Goal: Task Accomplishment & Management: Manage account settings

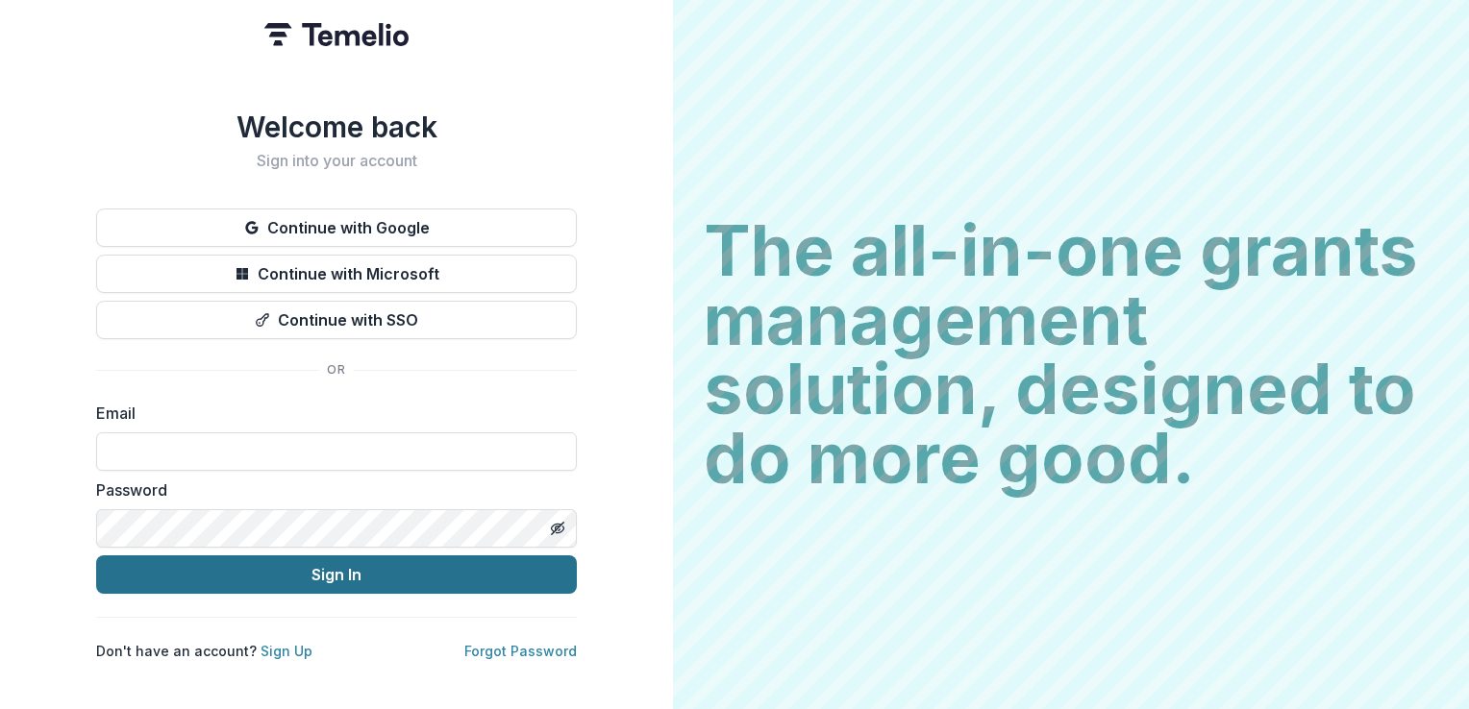
type input "**********"
click at [333, 573] on button "Sign In" at bounding box center [336, 575] width 481 height 38
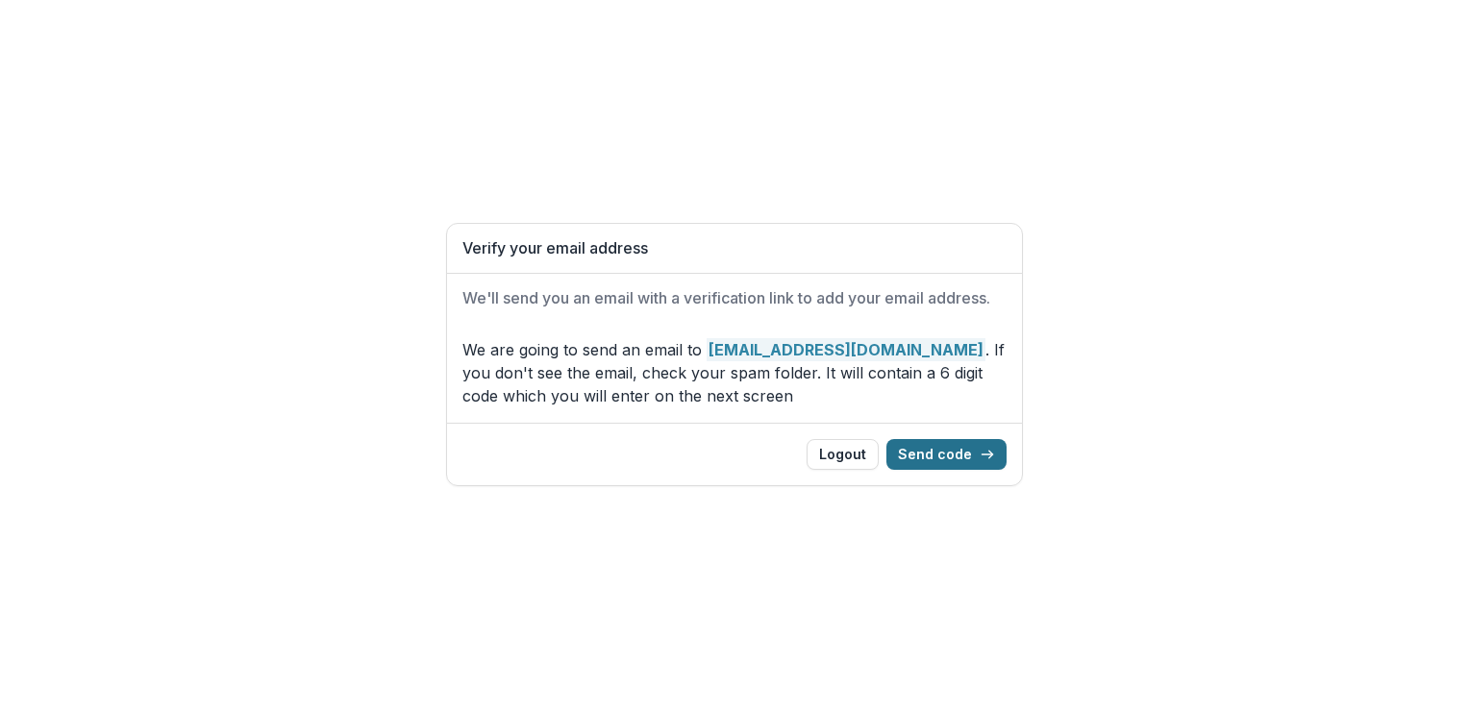
click at [945, 453] on button "Send code" at bounding box center [946, 454] width 120 height 31
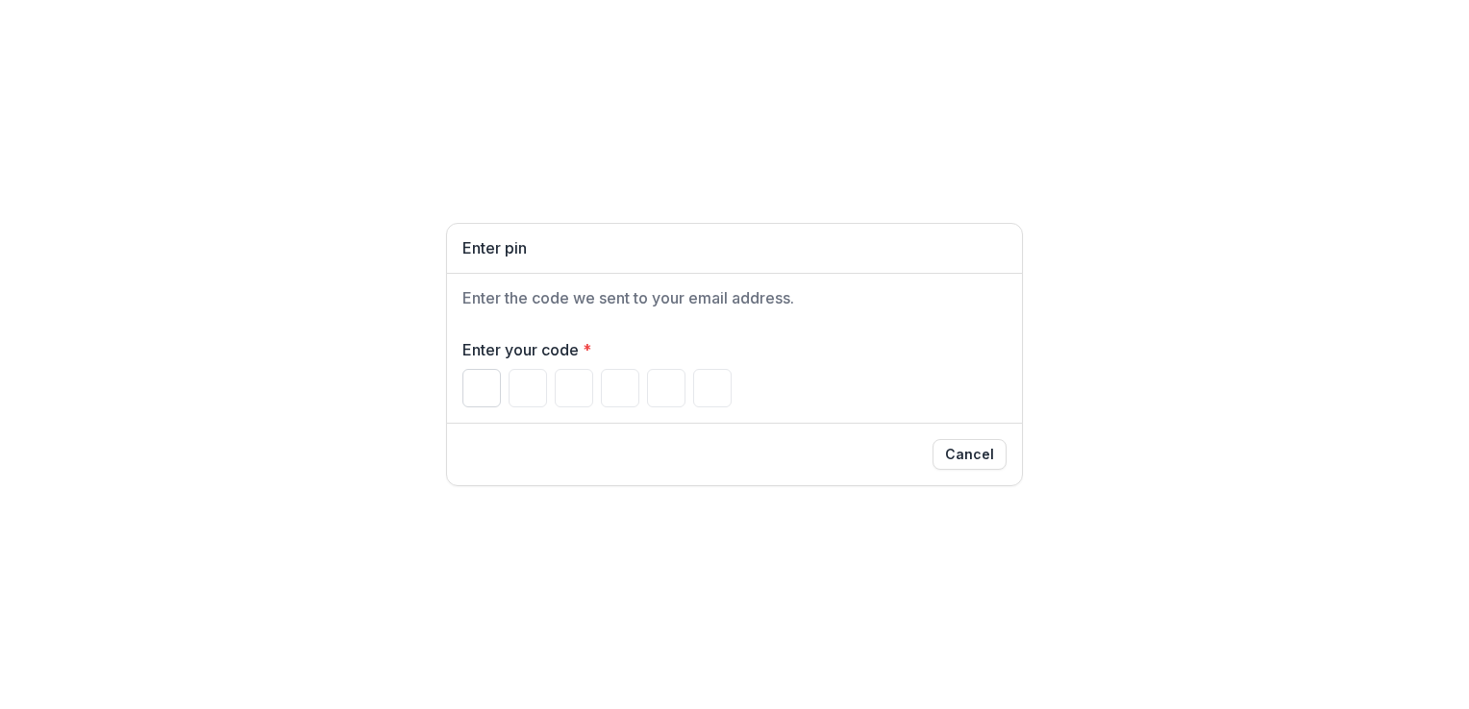
click at [476, 384] on input "Please enter your pin code" at bounding box center [481, 388] width 38 height 38
type input "*"
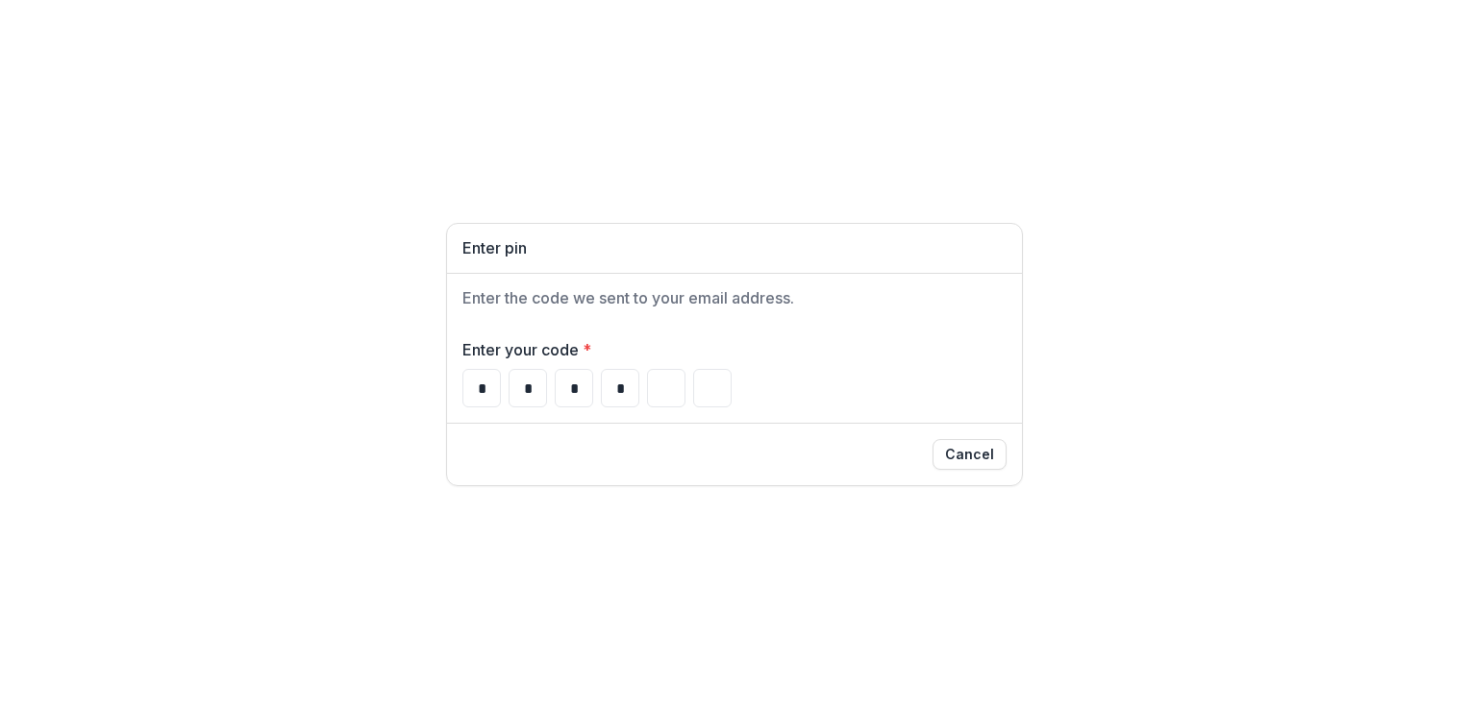
type input "*"
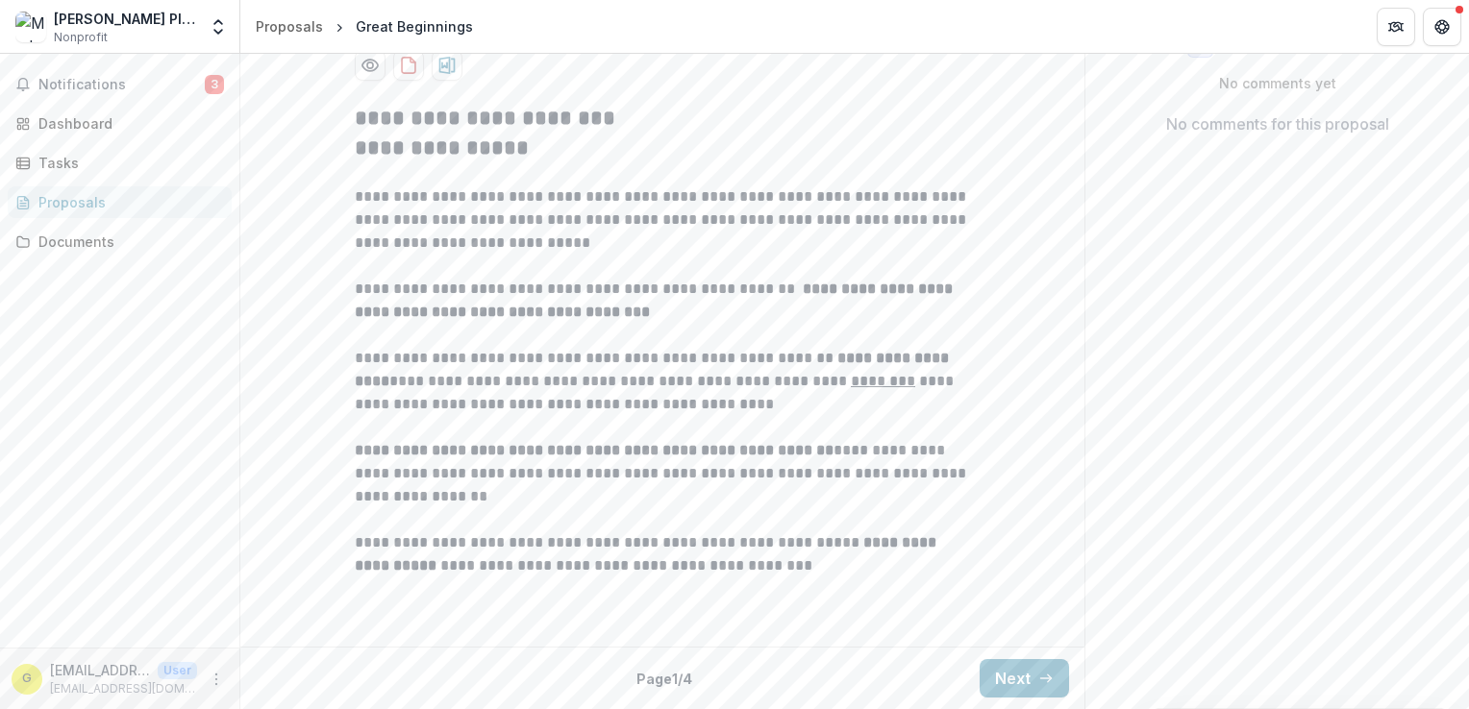
scroll to position [533, 0]
click at [217, 684] on icon "More" at bounding box center [216, 679] width 15 height 15
click at [300, 636] on link "Settings" at bounding box center [343, 639] width 206 height 32
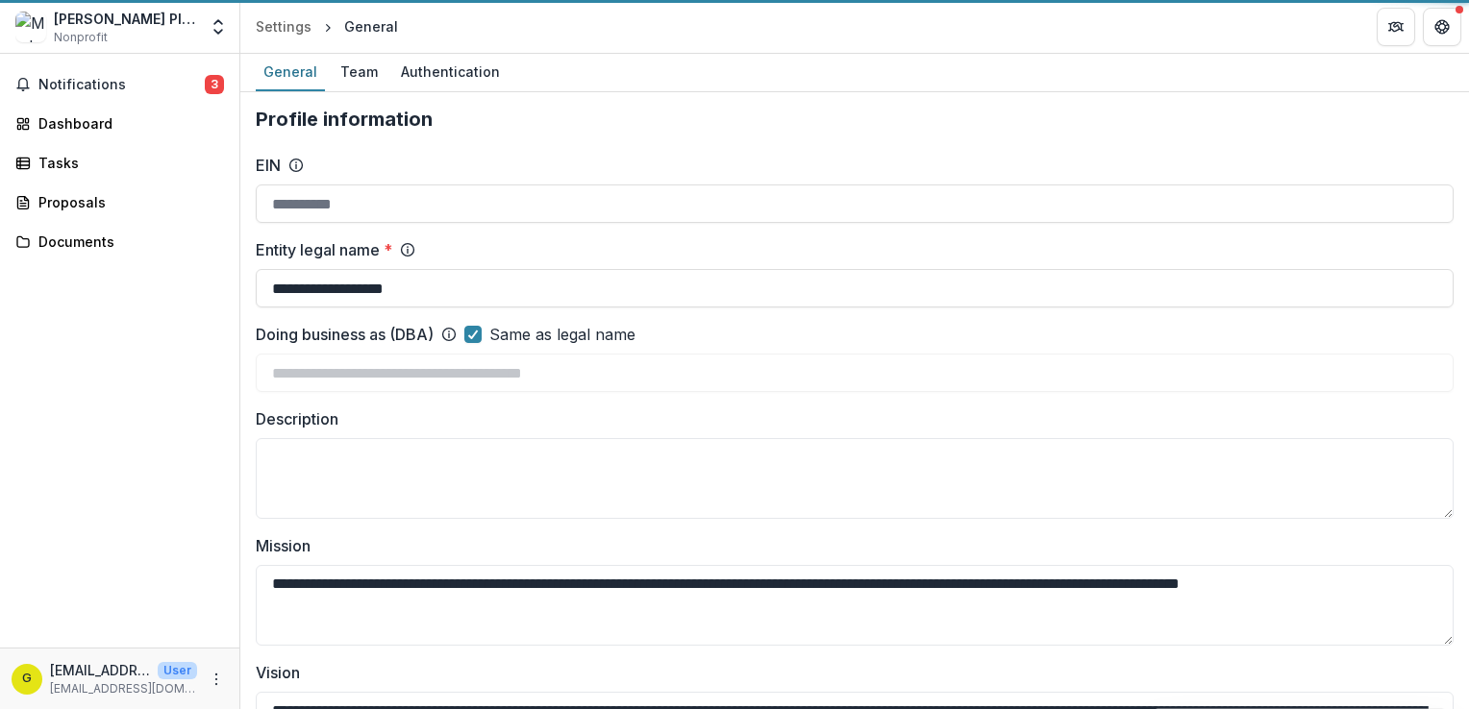
type input "**********"
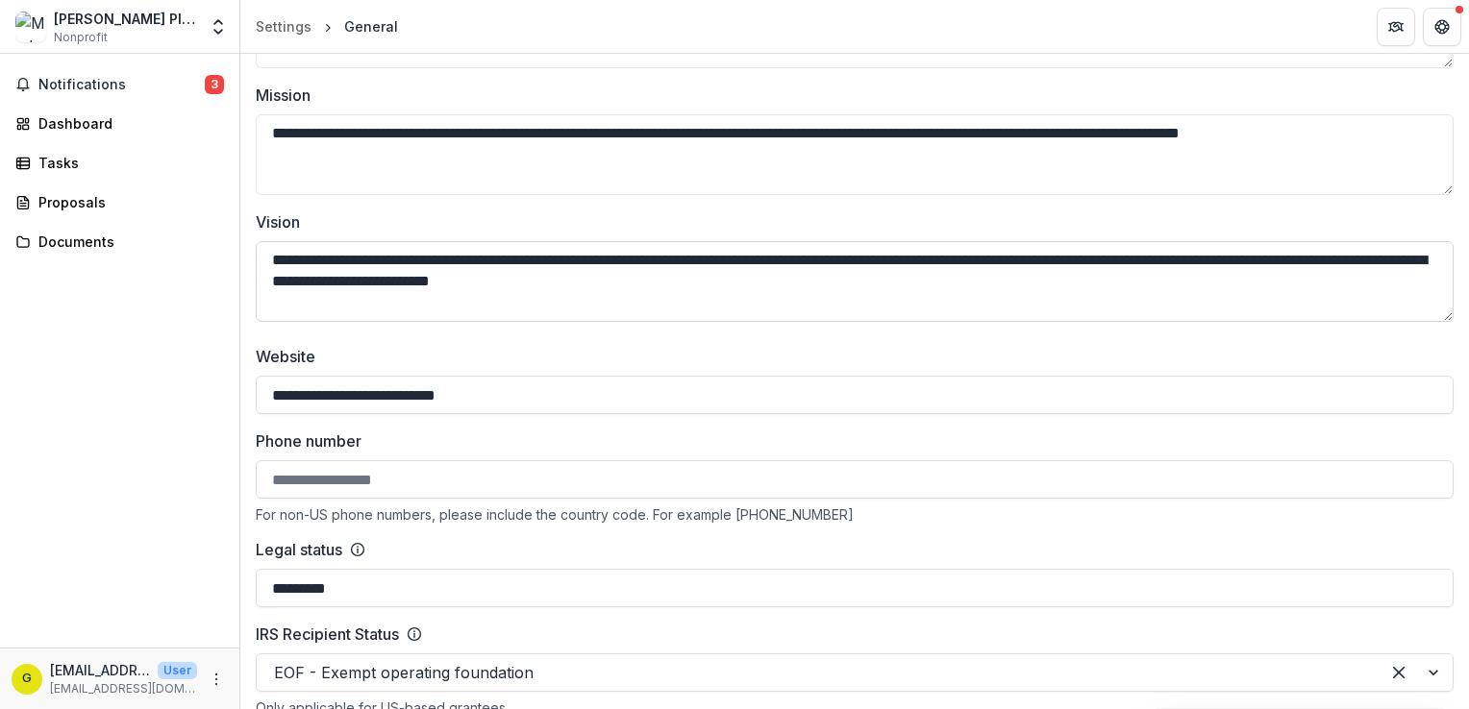
scroll to position [481, 0]
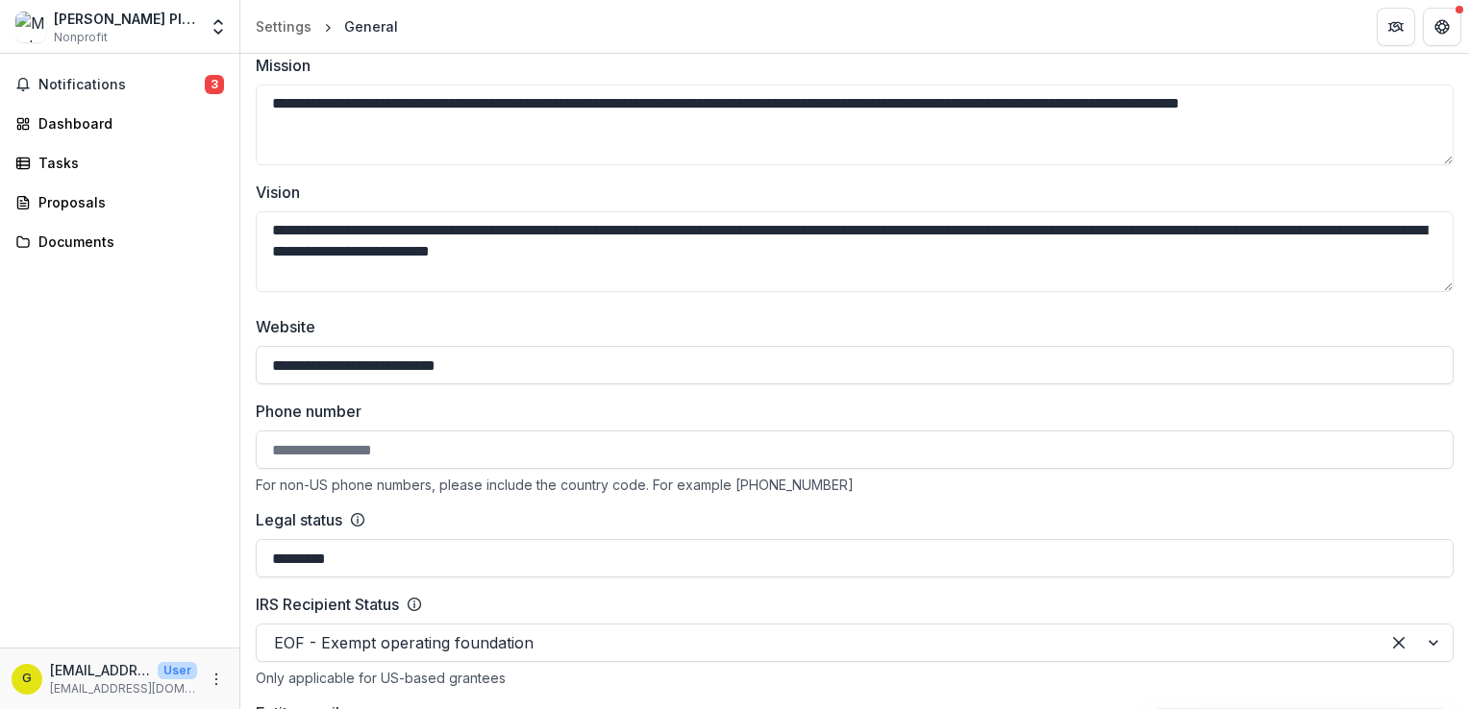
click at [322, 445] on input "Phone number" at bounding box center [855, 450] width 1198 height 38
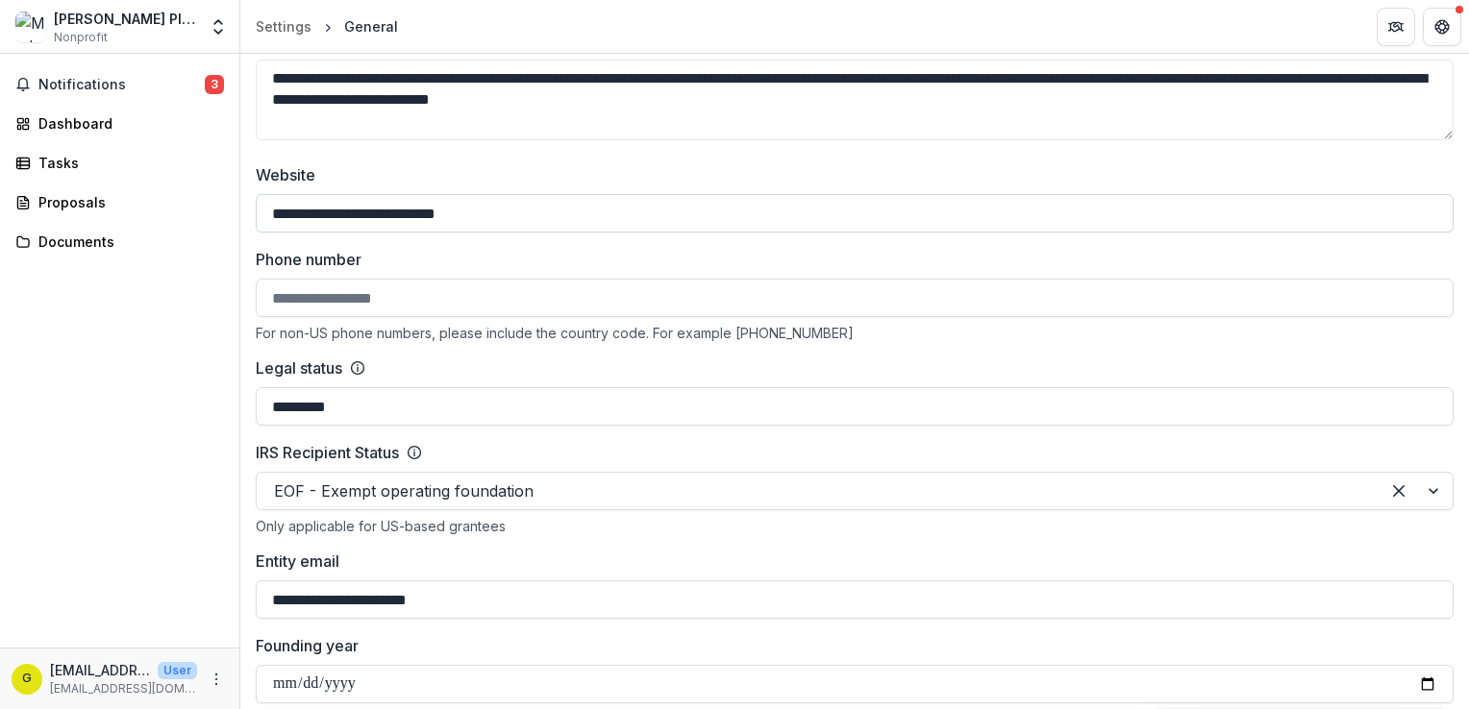
scroll to position [673, 0]
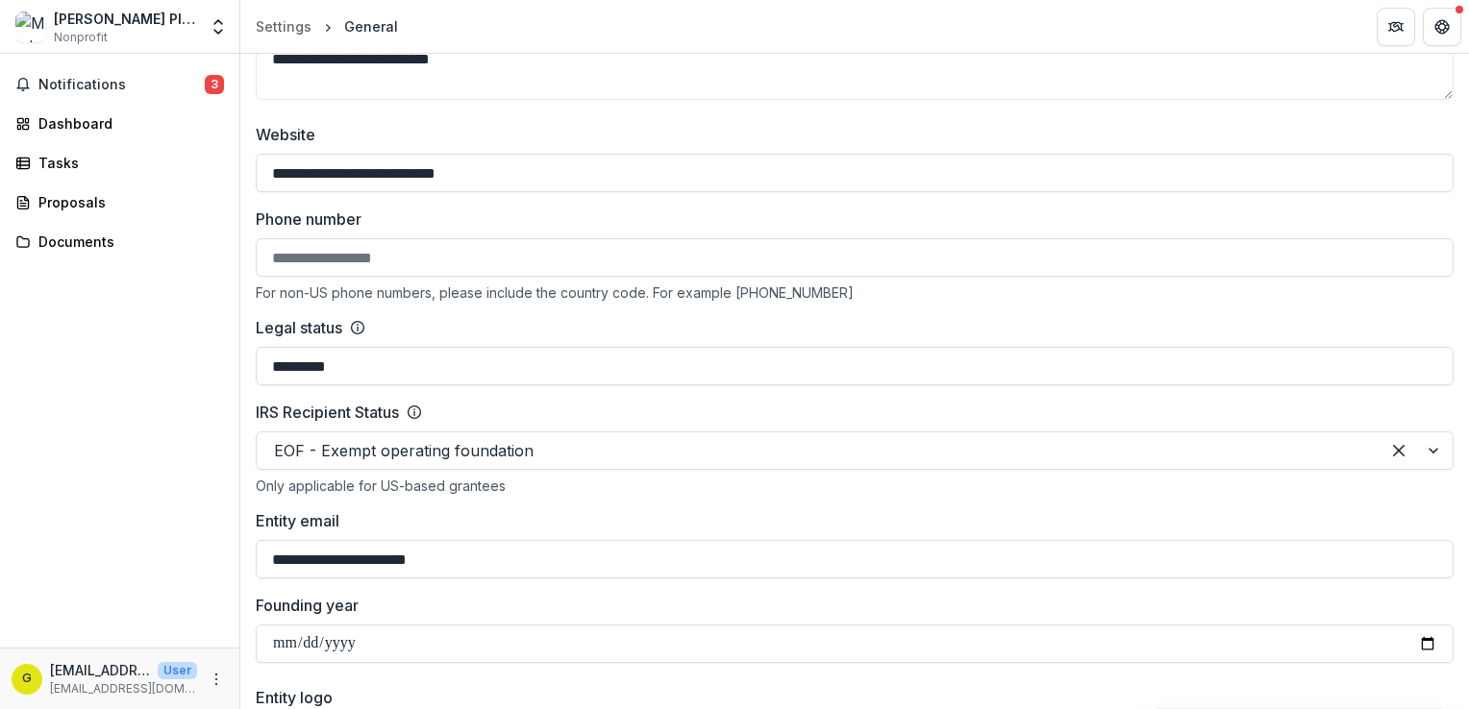
click at [460, 263] on input "Phone number" at bounding box center [855, 257] width 1198 height 38
type input "*"
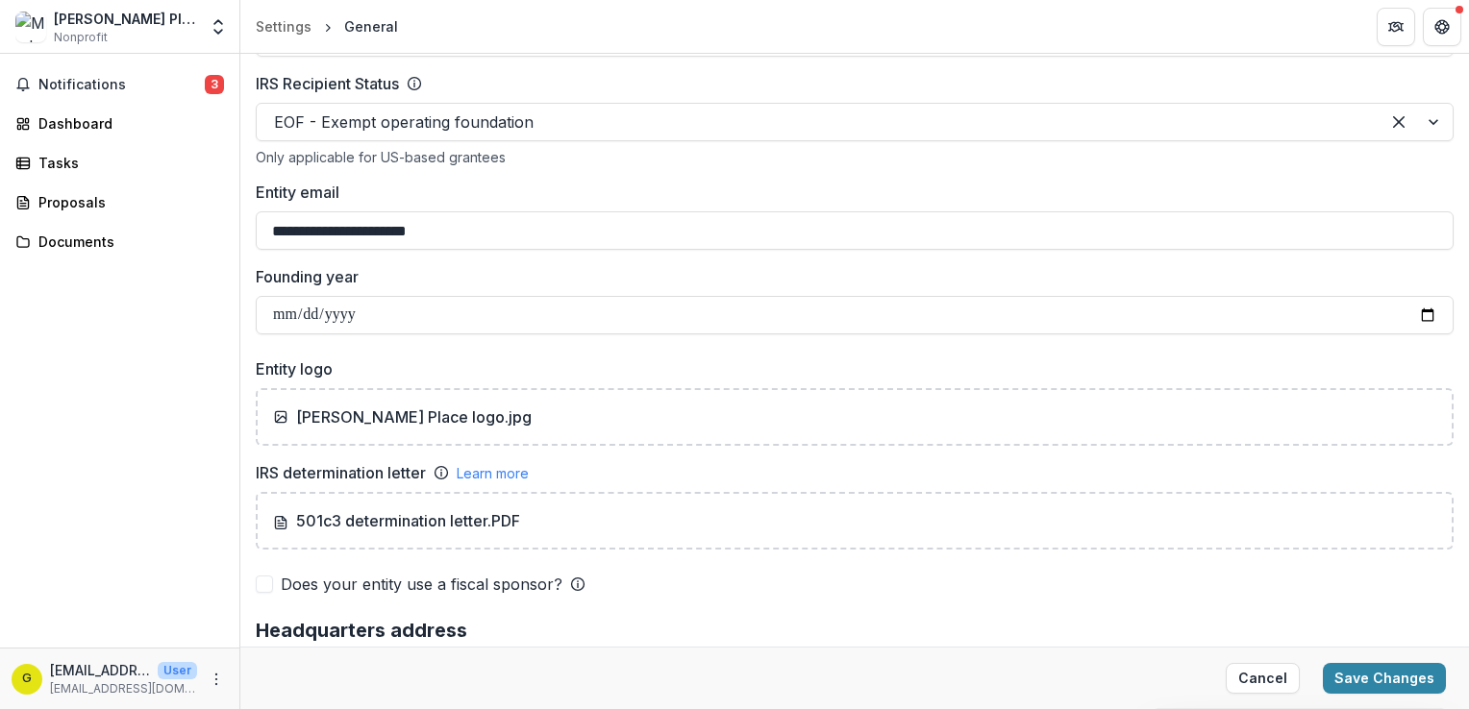
scroll to position [1011, 0]
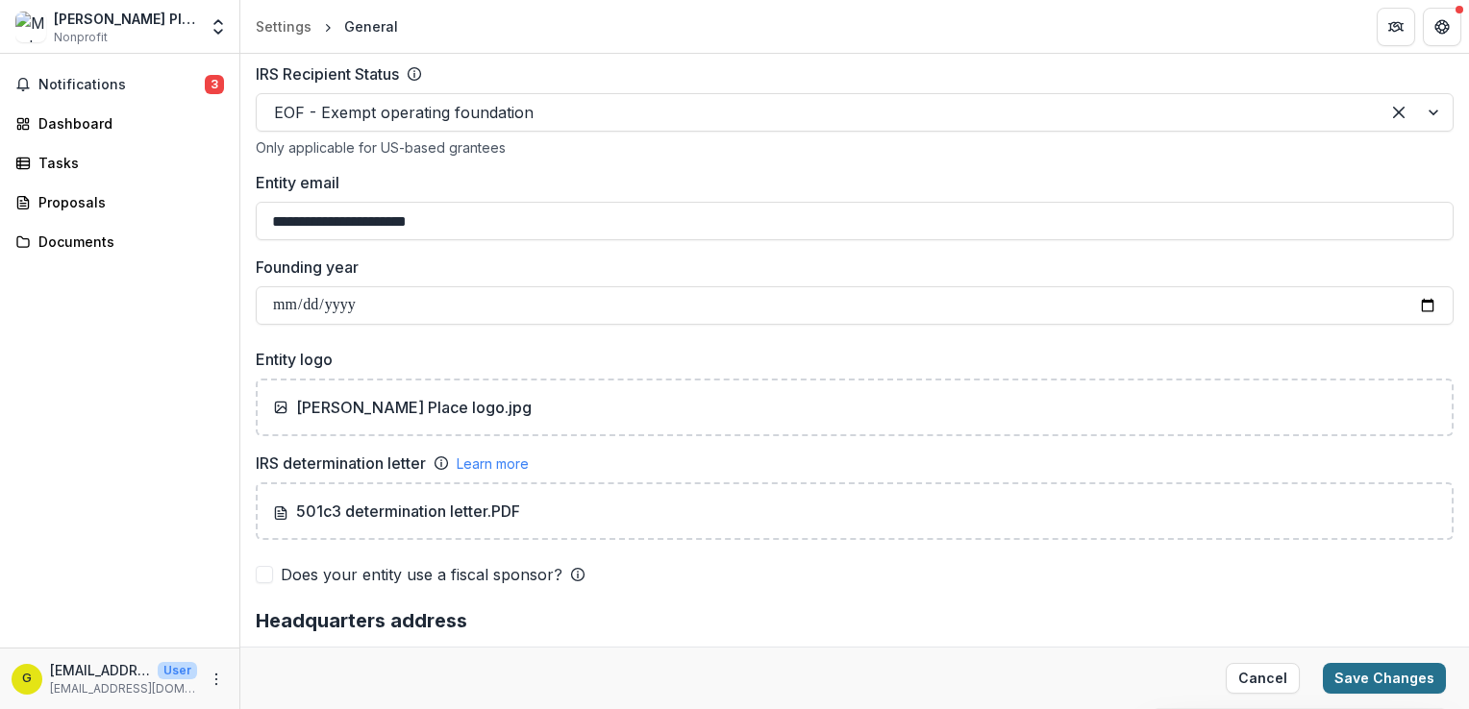
type input "**********"
click at [1388, 675] on button "Save Changes" at bounding box center [1384, 678] width 123 height 31
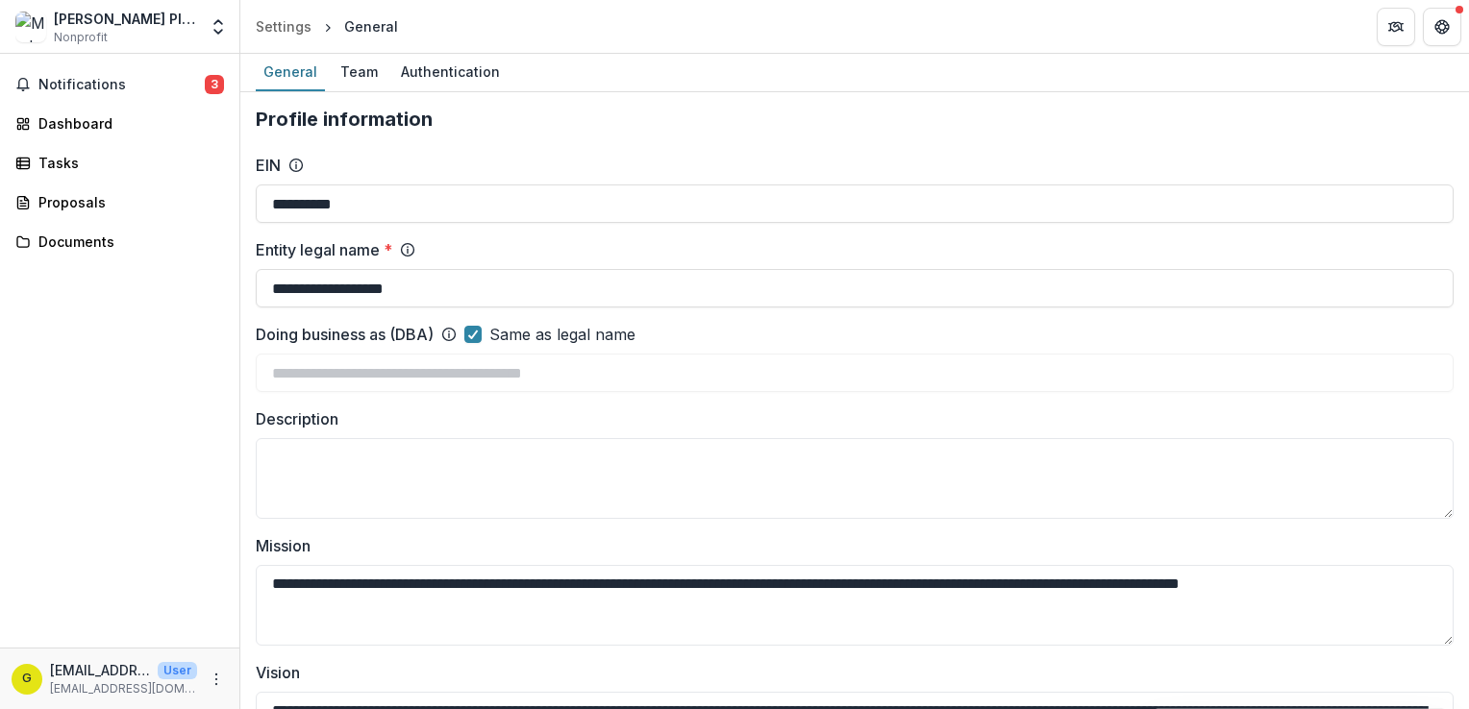
scroll to position [0, 0]
click at [361, 71] on div "Team" at bounding box center [359, 72] width 53 height 28
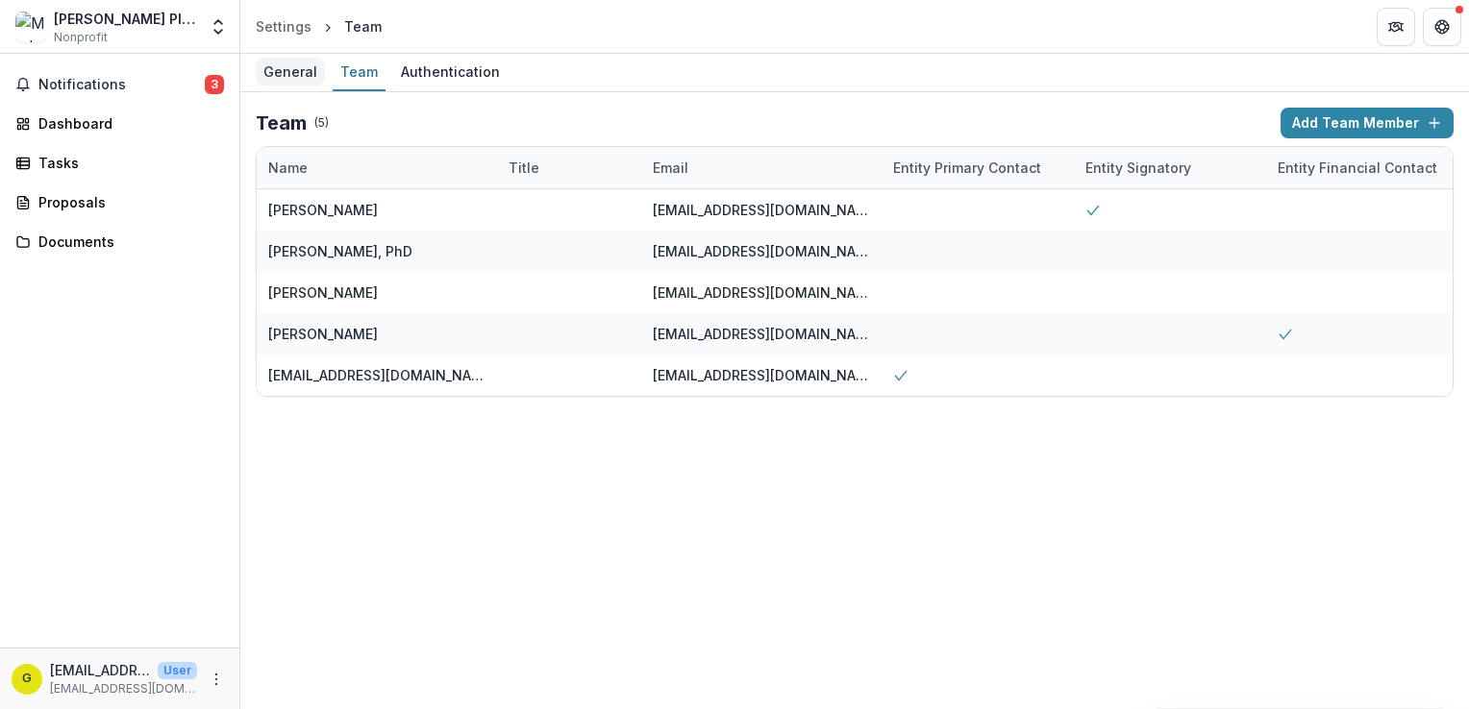
click at [298, 75] on div "General" at bounding box center [290, 72] width 69 height 28
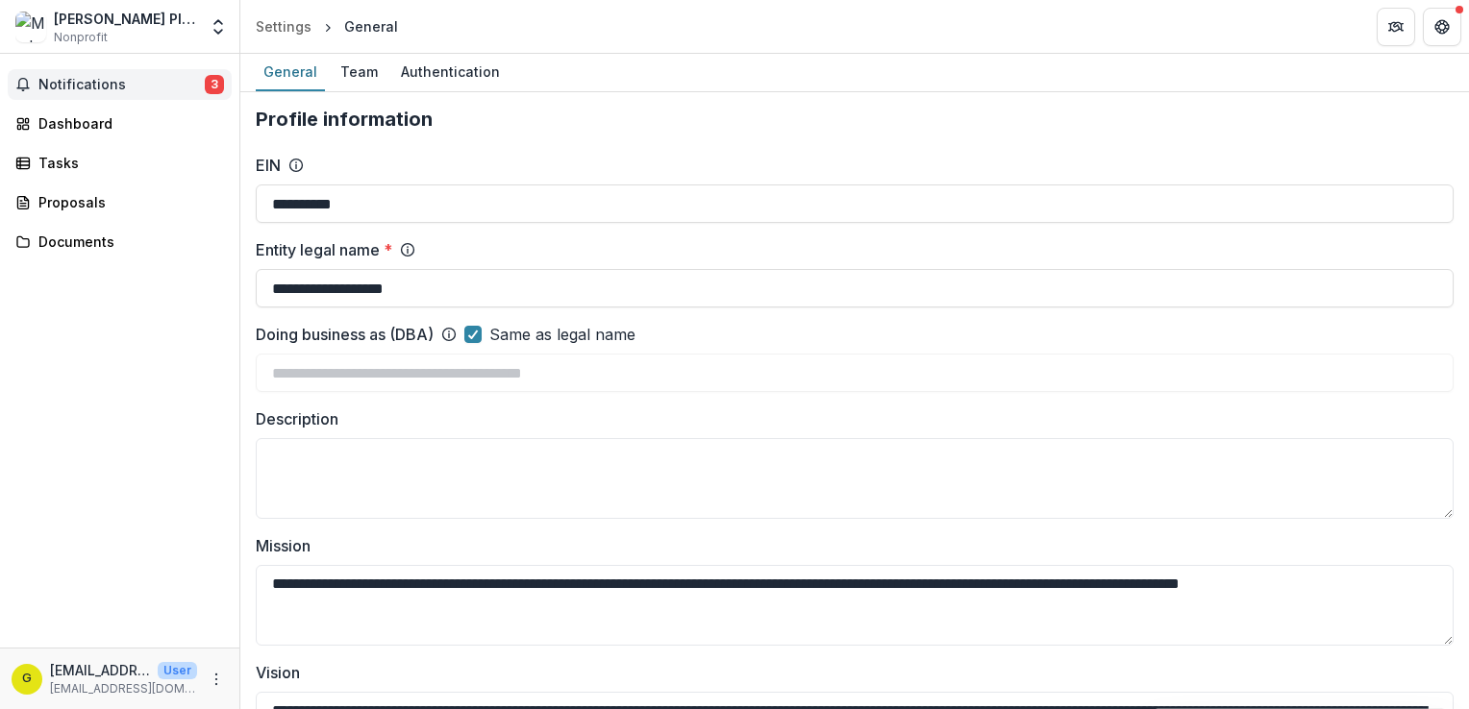
click at [97, 83] on span "Notifications" at bounding box center [121, 85] width 166 height 16
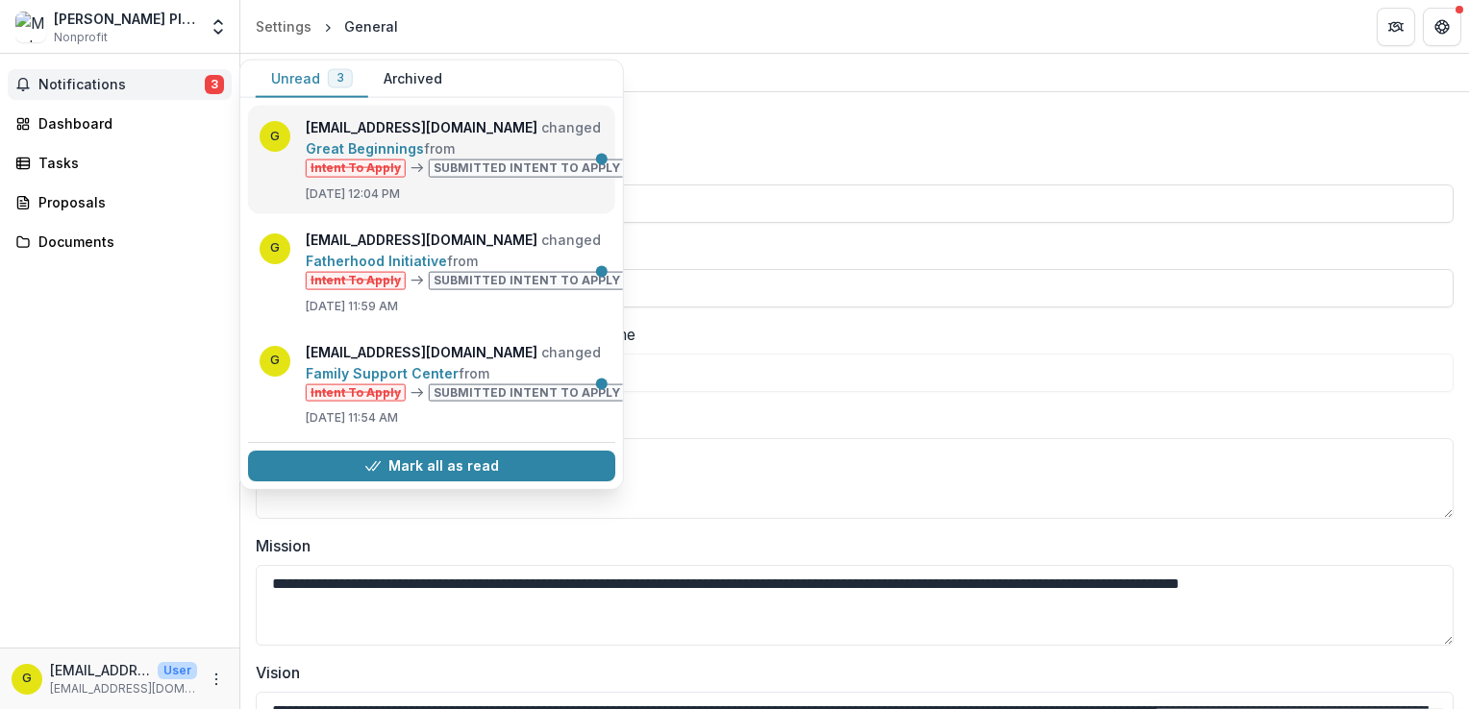
click at [424, 157] on link "Great Beginnings" at bounding box center [365, 148] width 118 height 16
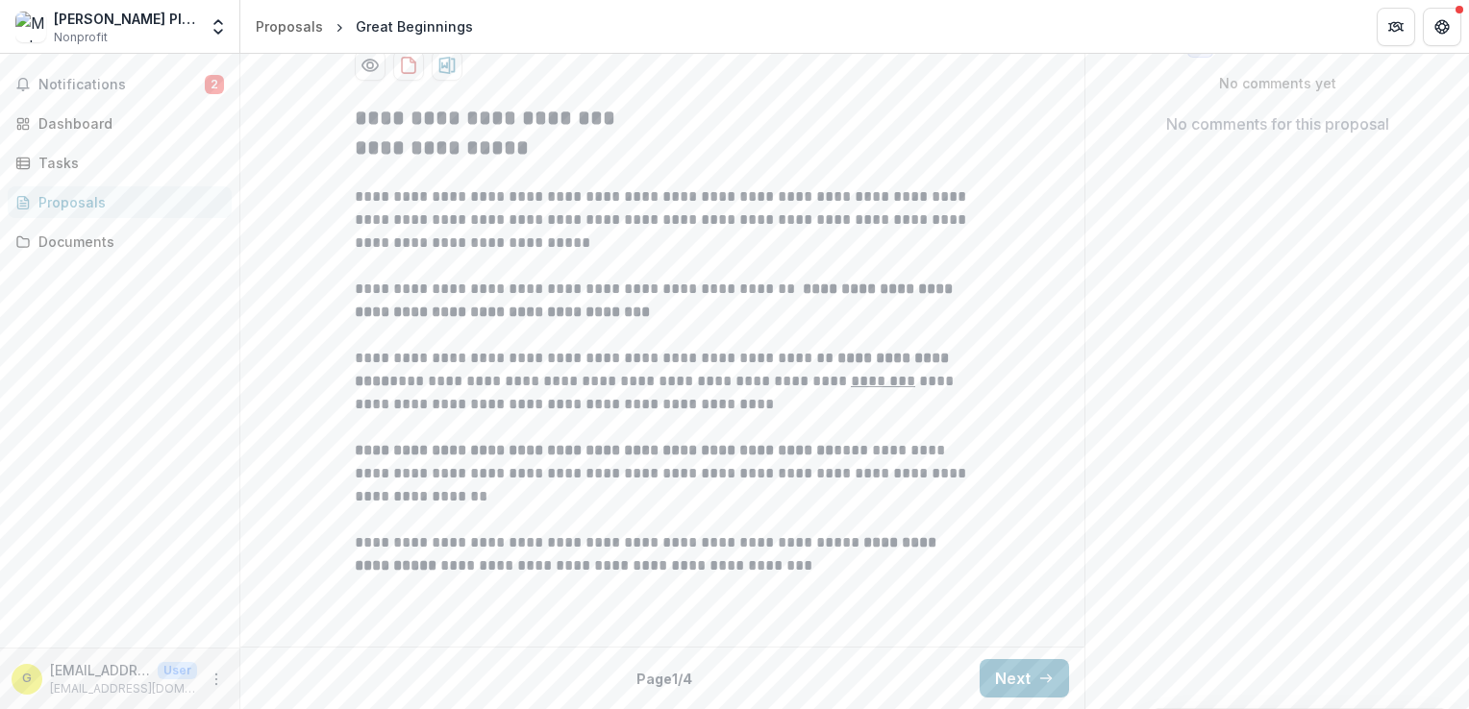
scroll to position [533, 0]
click at [1031, 678] on button "Next" at bounding box center [1024, 678] width 89 height 38
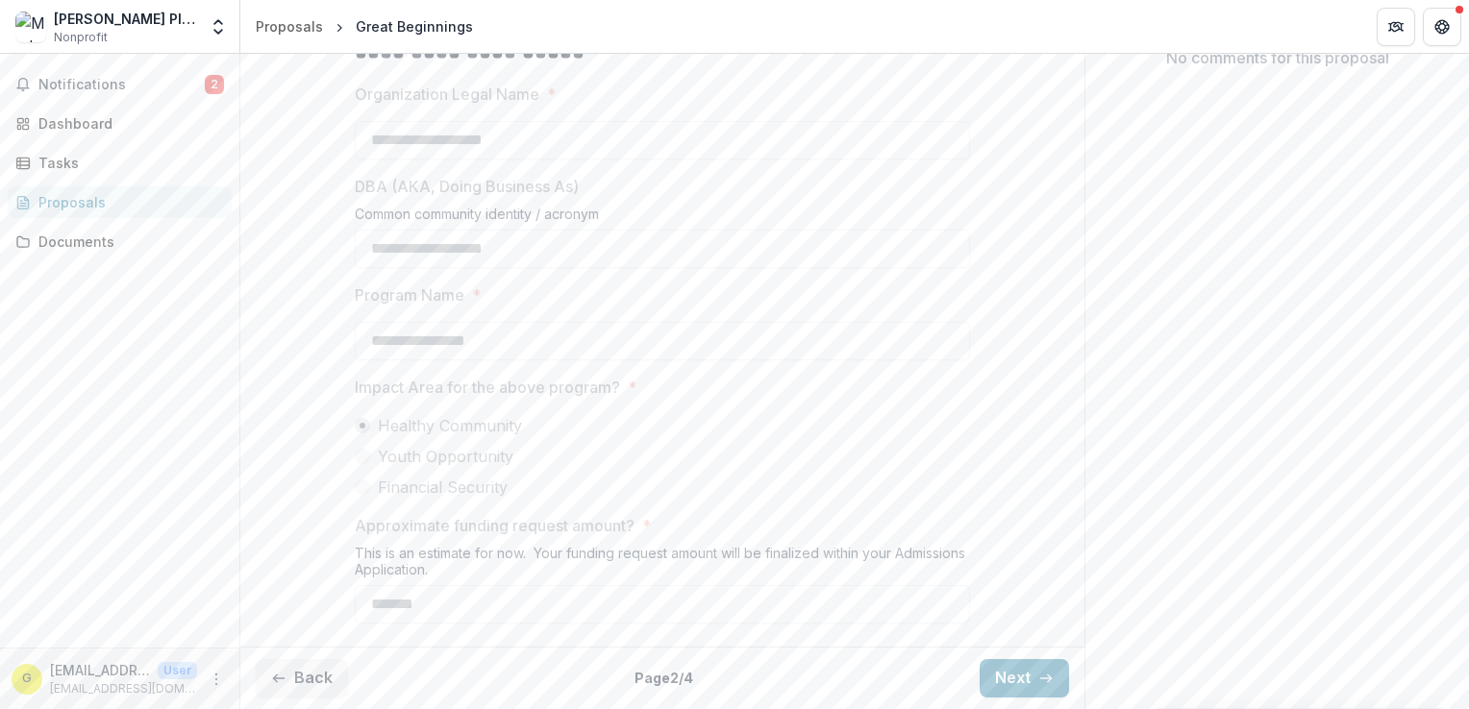
scroll to position [598, 0]
click at [1002, 690] on button "Next" at bounding box center [1024, 678] width 89 height 38
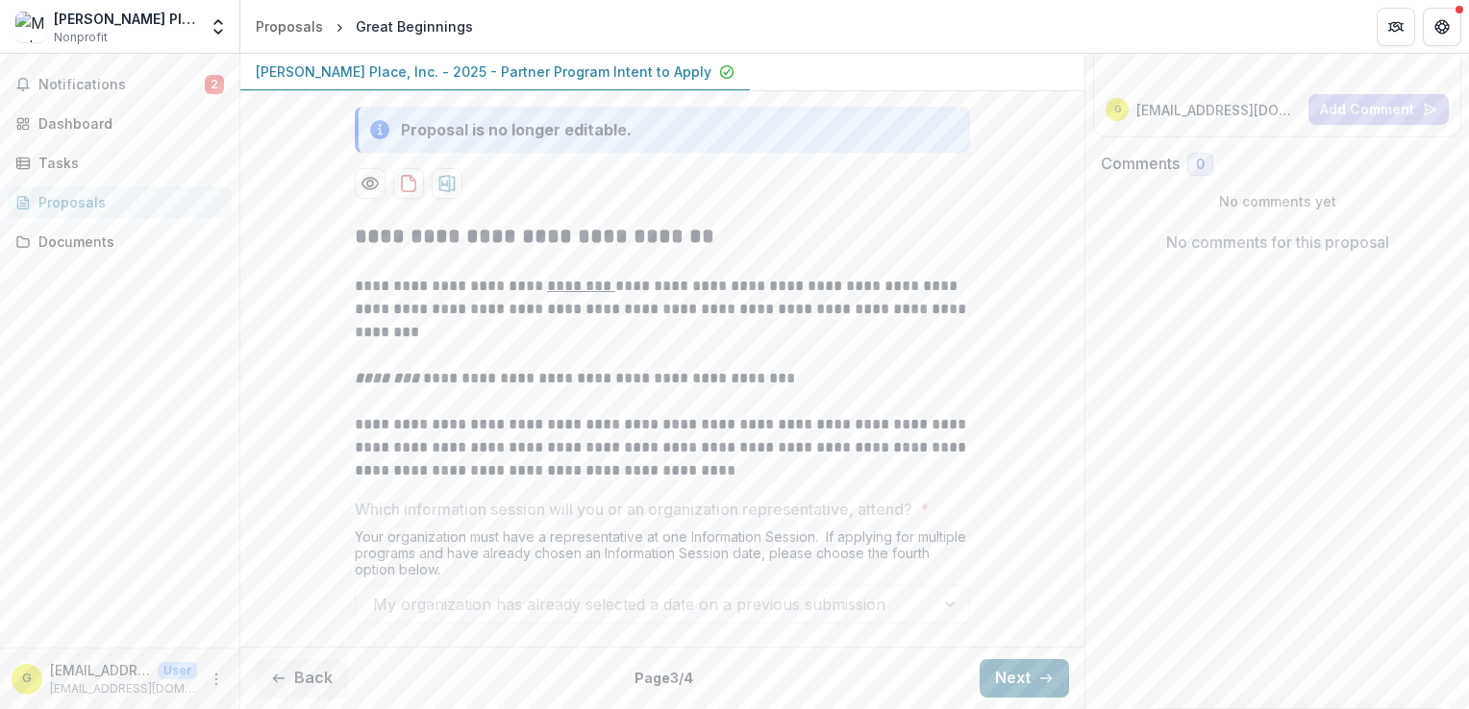
scroll to position [413, 0]
click at [1010, 688] on button "Next" at bounding box center [1024, 678] width 89 height 38
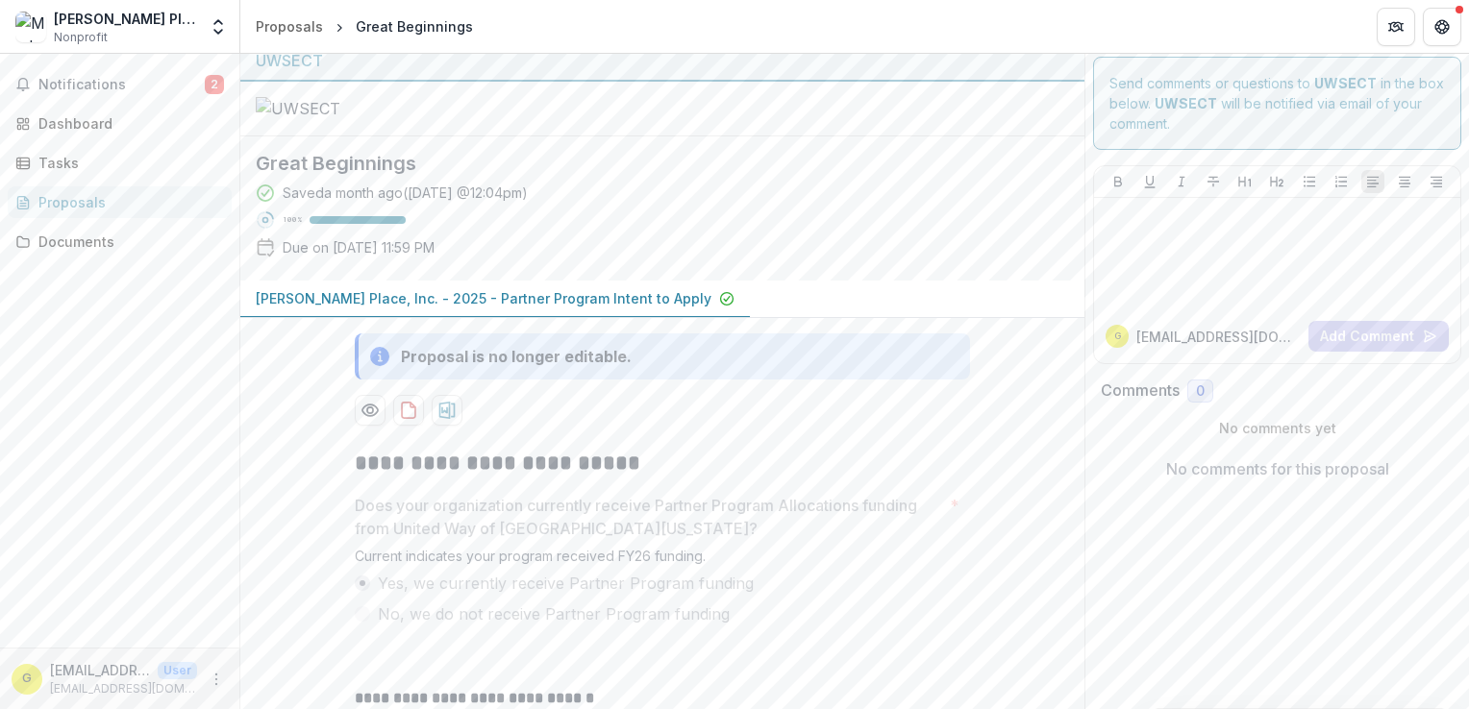
scroll to position [4, 0]
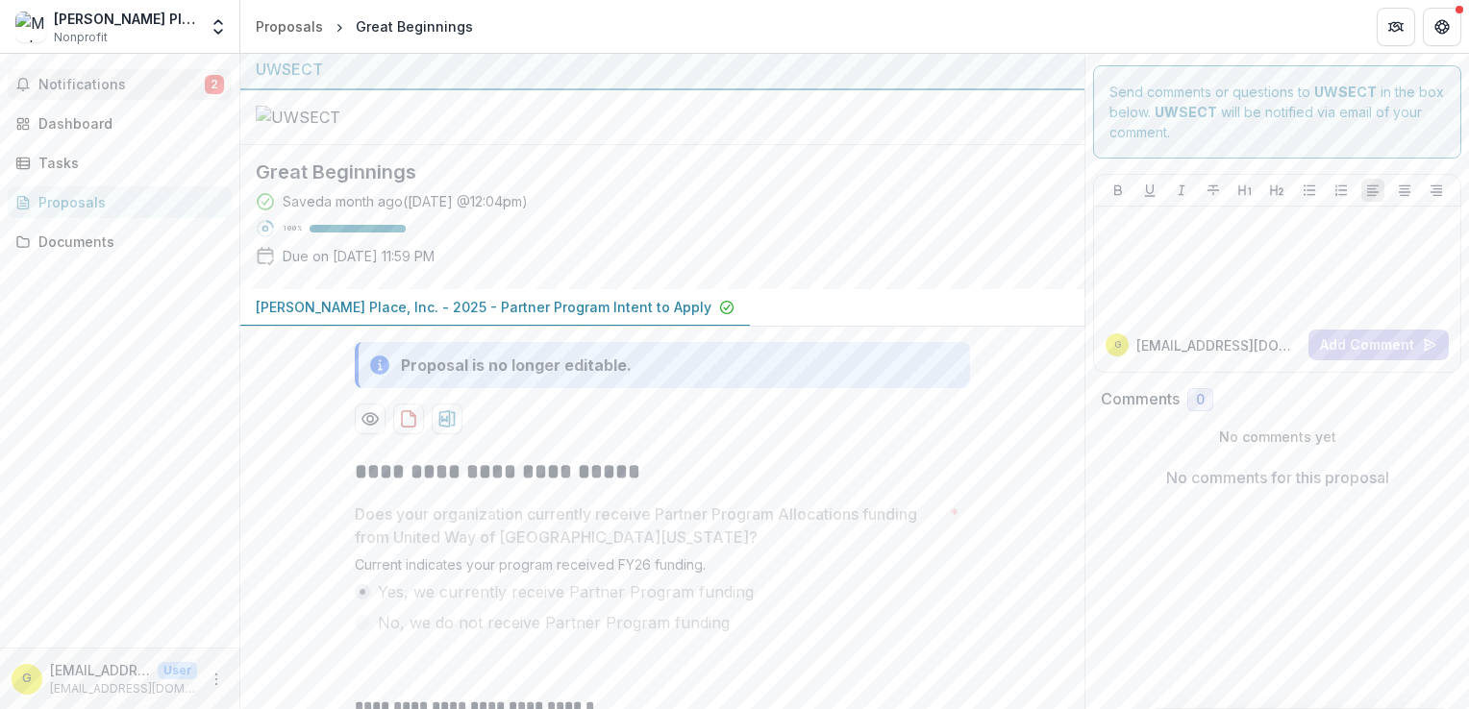
click at [62, 82] on span "Notifications" at bounding box center [121, 85] width 166 height 16
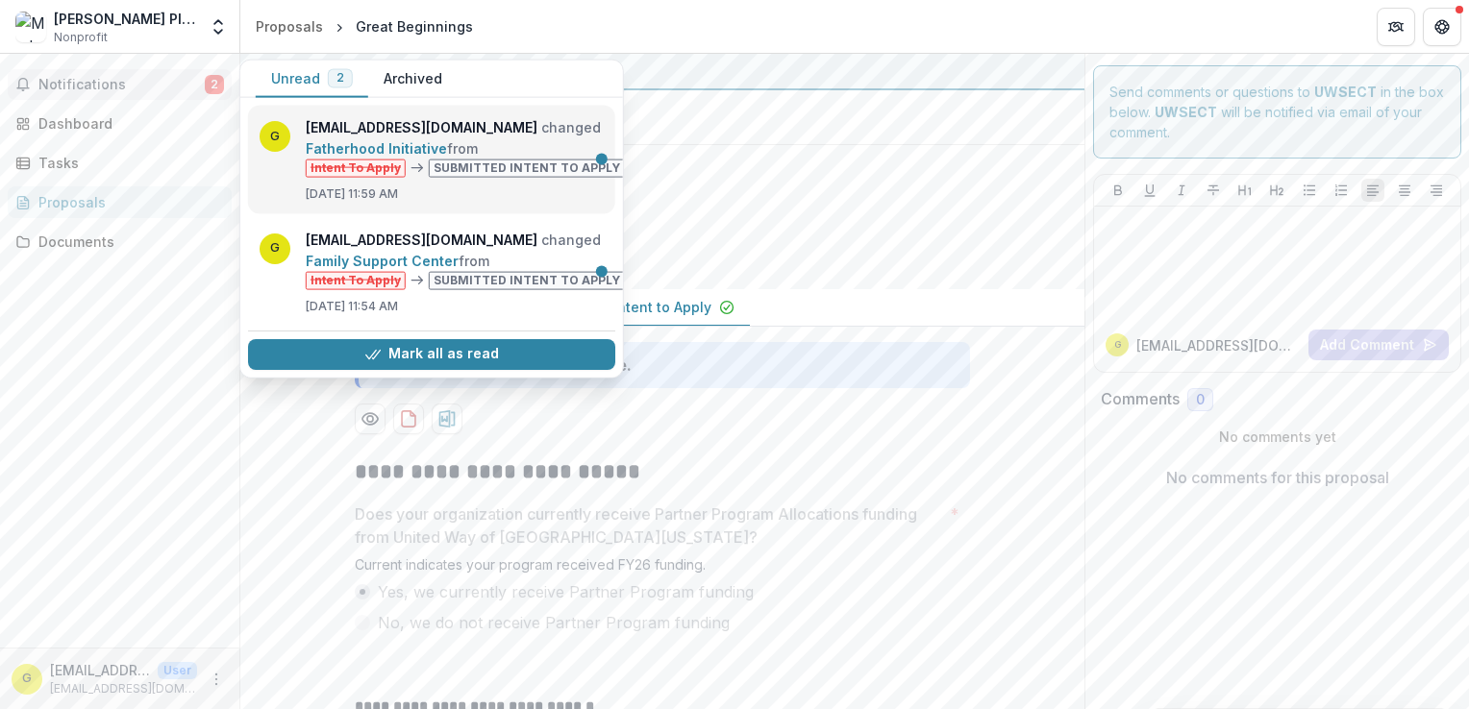
click at [447, 157] on link "Fatherhood Initiative" at bounding box center [376, 148] width 141 height 16
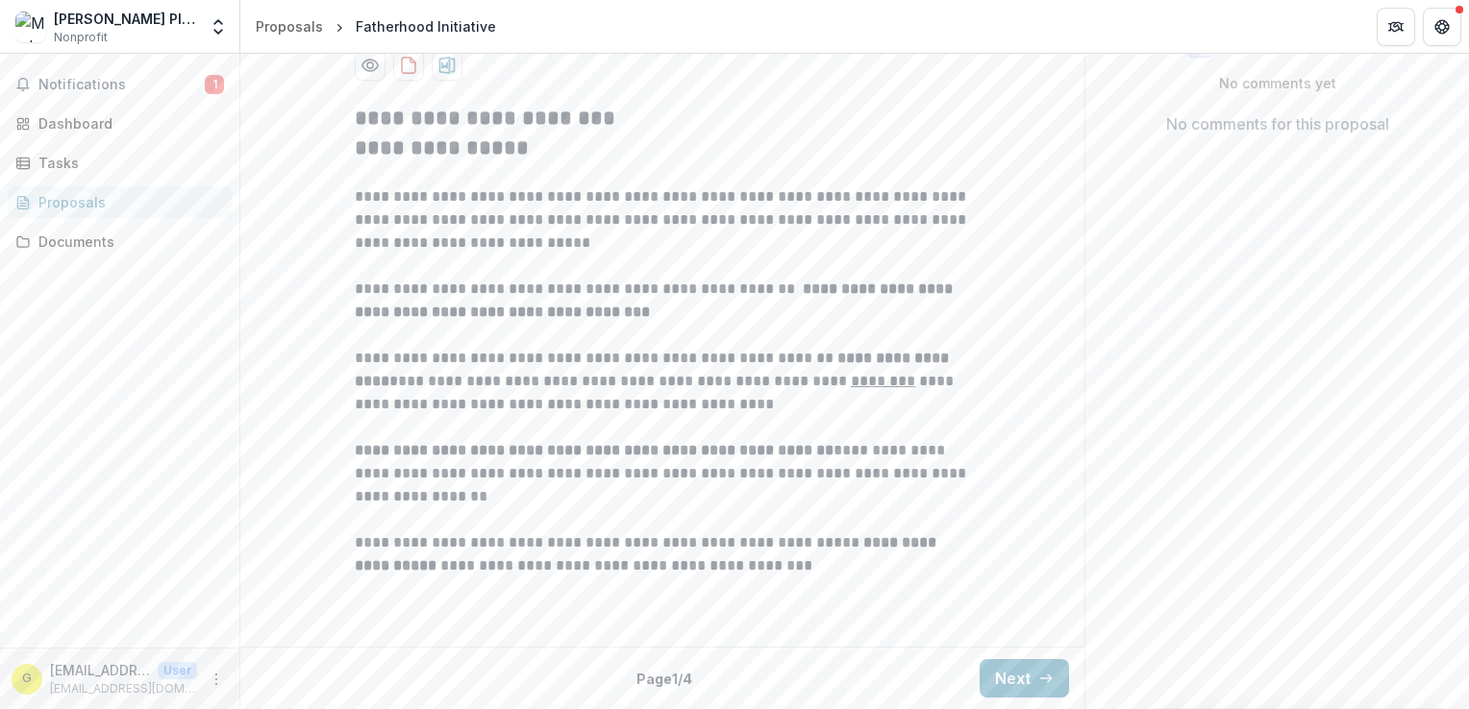
scroll to position [533, 0]
click at [1027, 683] on button "Next" at bounding box center [1024, 678] width 89 height 38
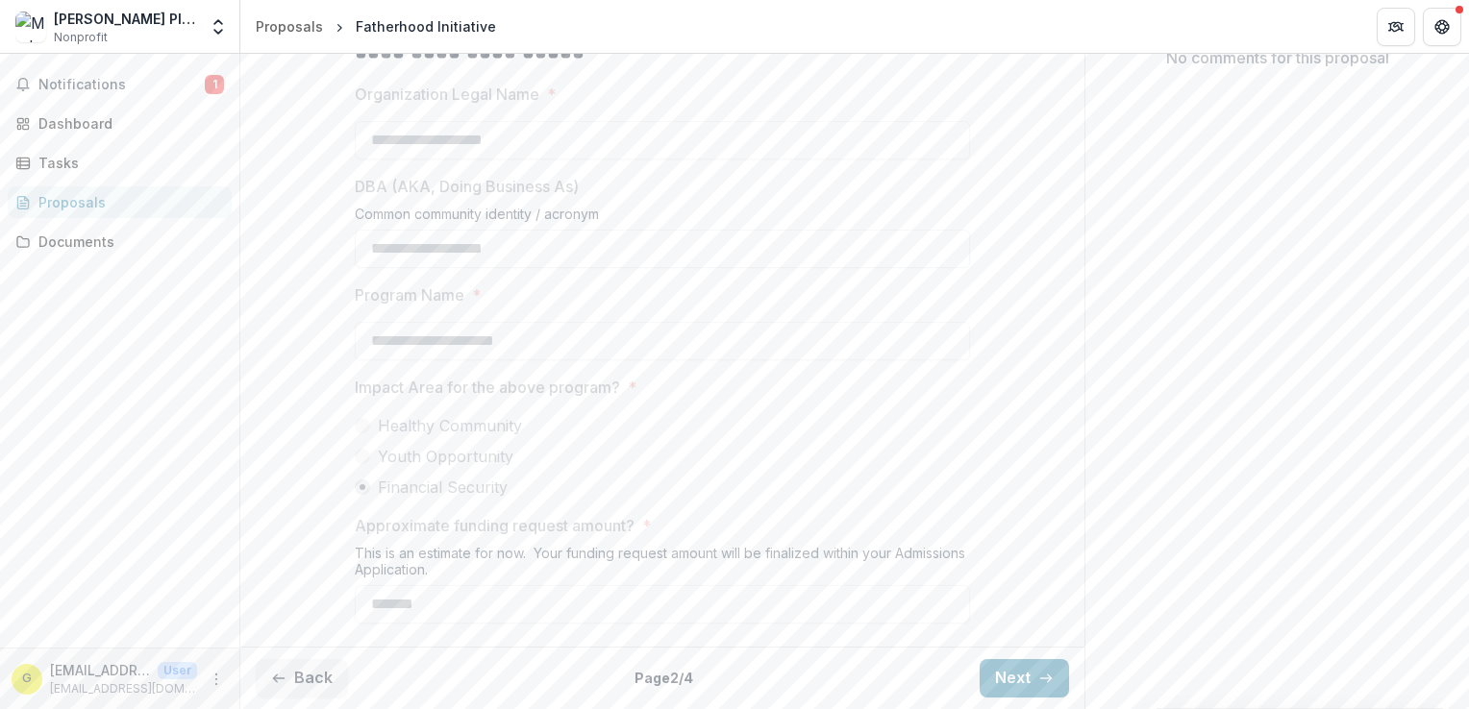
scroll to position [598, 0]
click at [1000, 681] on button "Next" at bounding box center [1024, 678] width 89 height 38
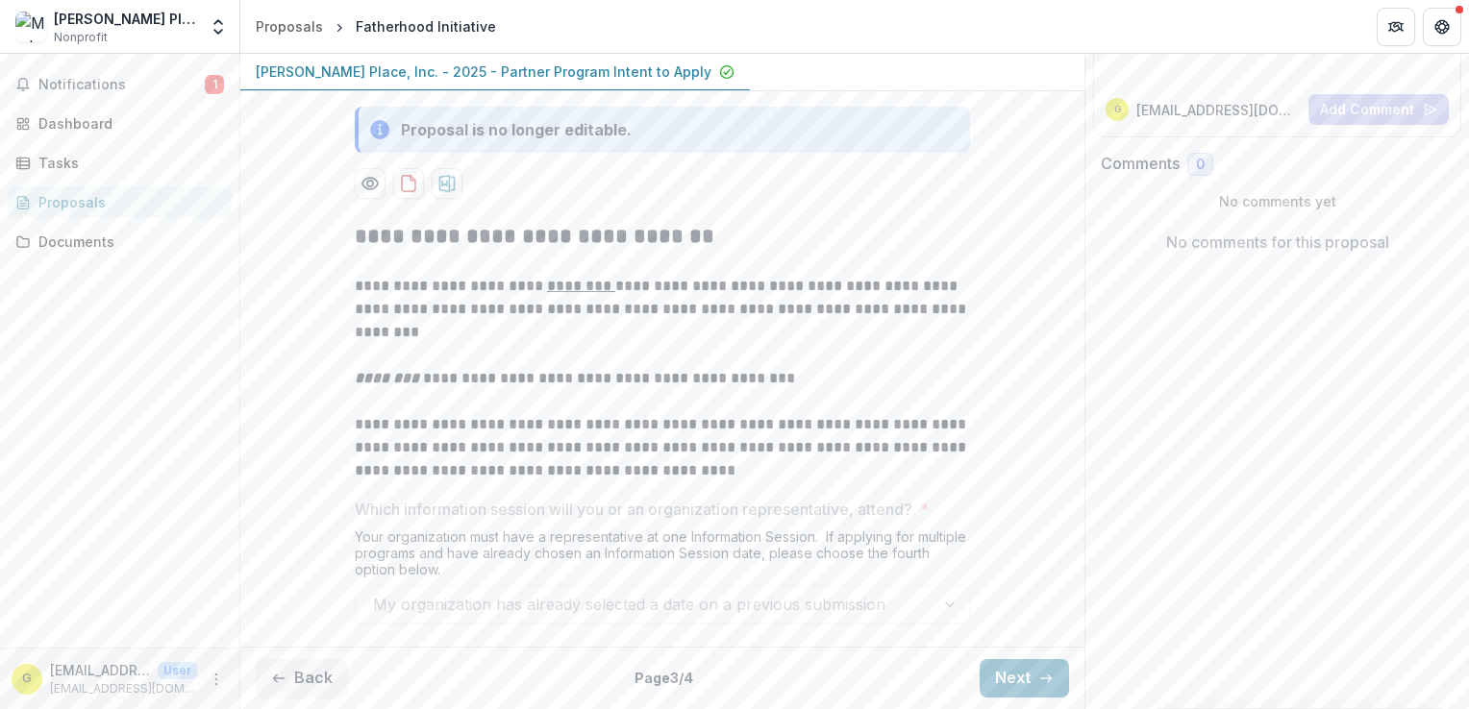
scroll to position [413, 0]
click at [1005, 680] on button "Next" at bounding box center [1024, 678] width 89 height 38
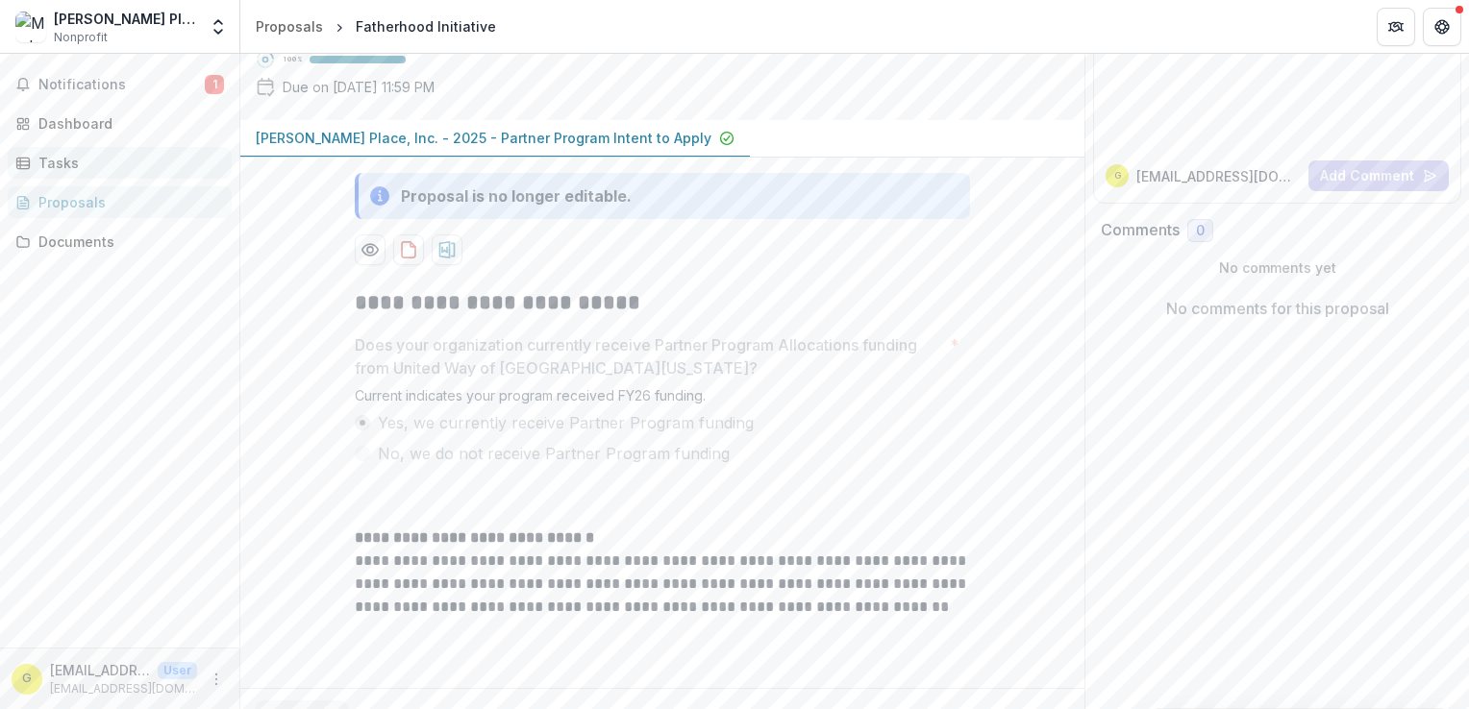
scroll to position [100, 0]
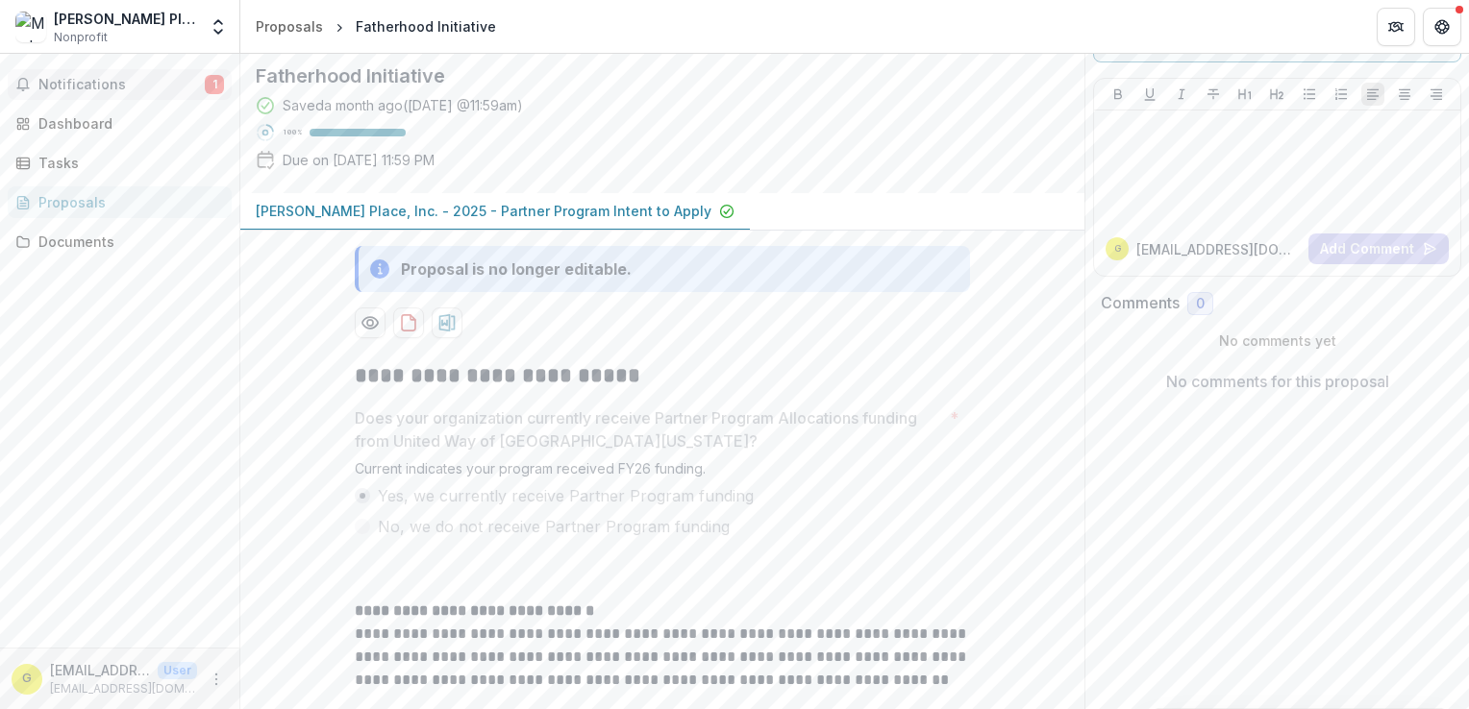
click at [48, 79] on span "Notifications" at bounding box center [121, 85] width 166 height 16
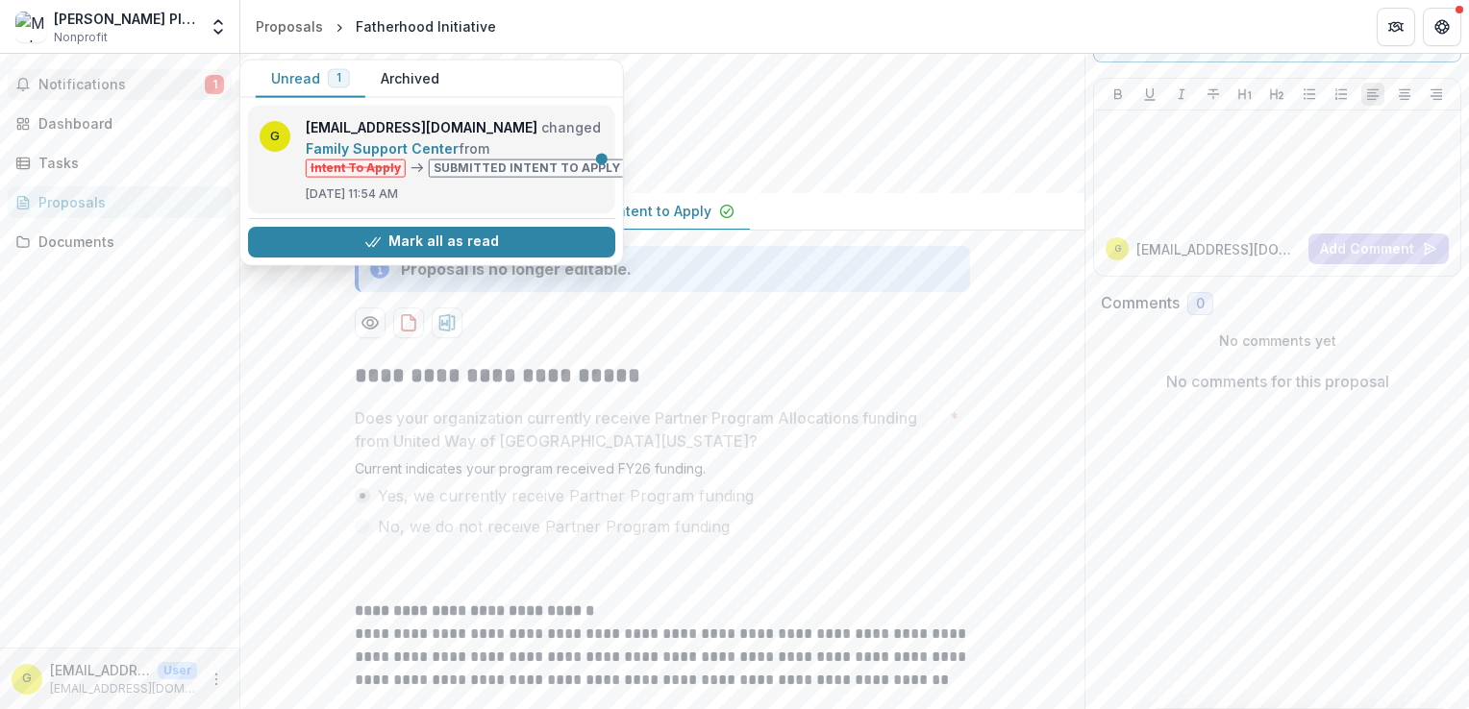
click at [459, 157] on link "Family Support Center" at bounding box center [382, 148] width 153 height 16
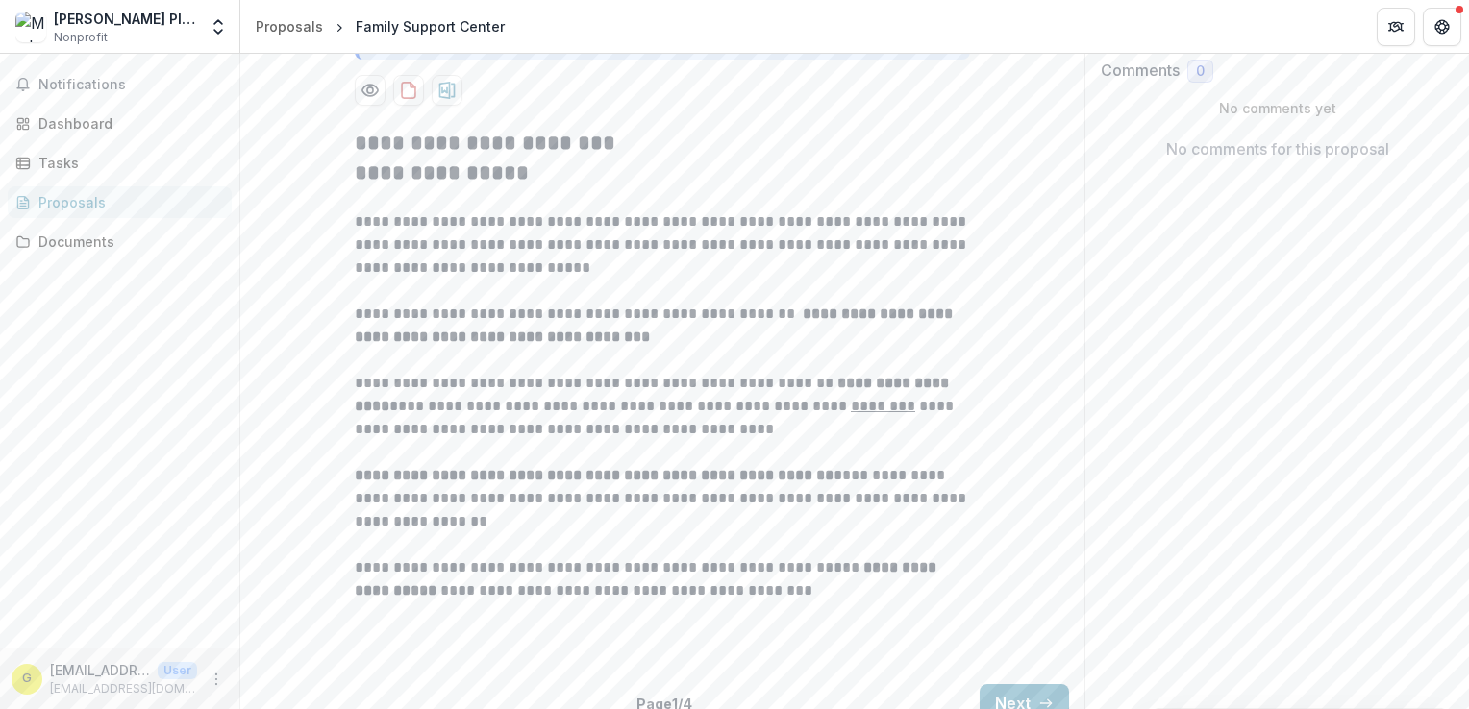
scroll to position [533, 0]
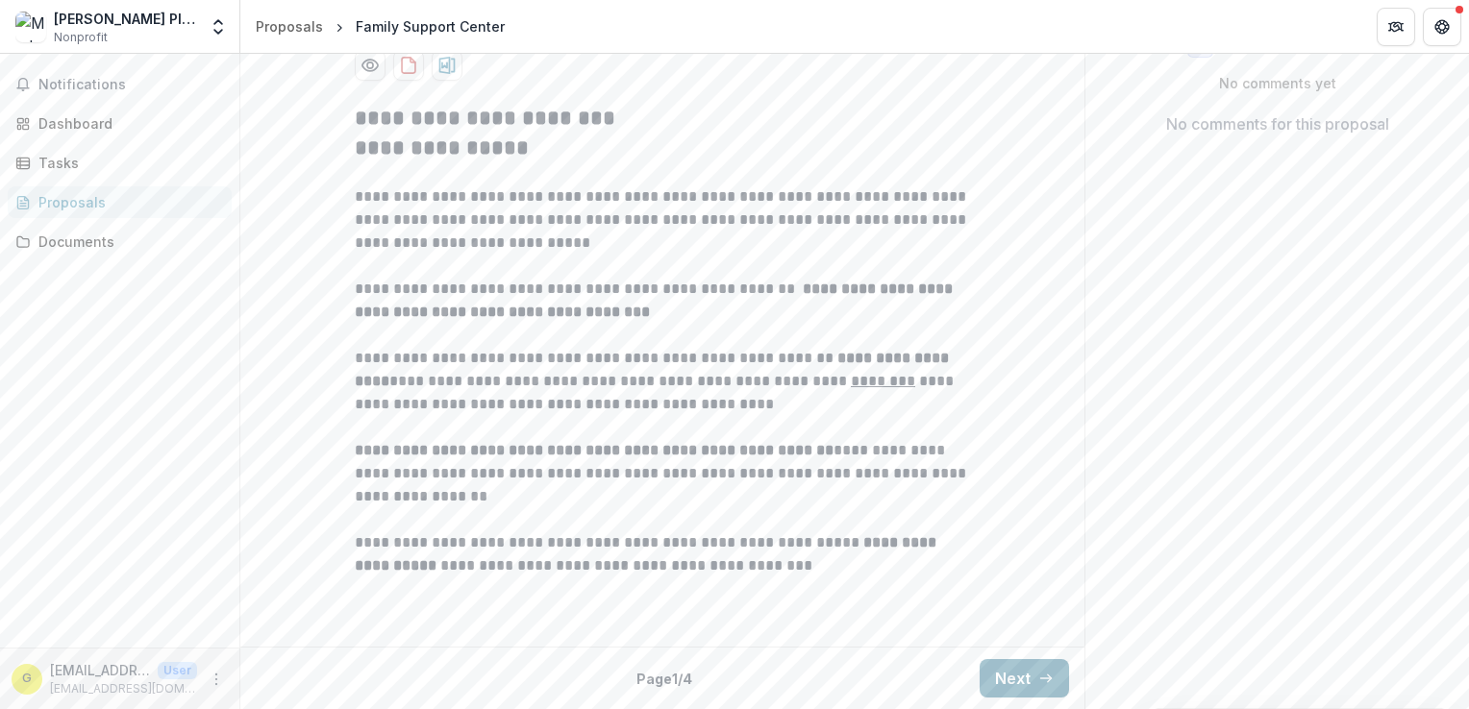
click at [1003, 686] on button "Next" at bounding box center [1024, 678] width 89 height 38
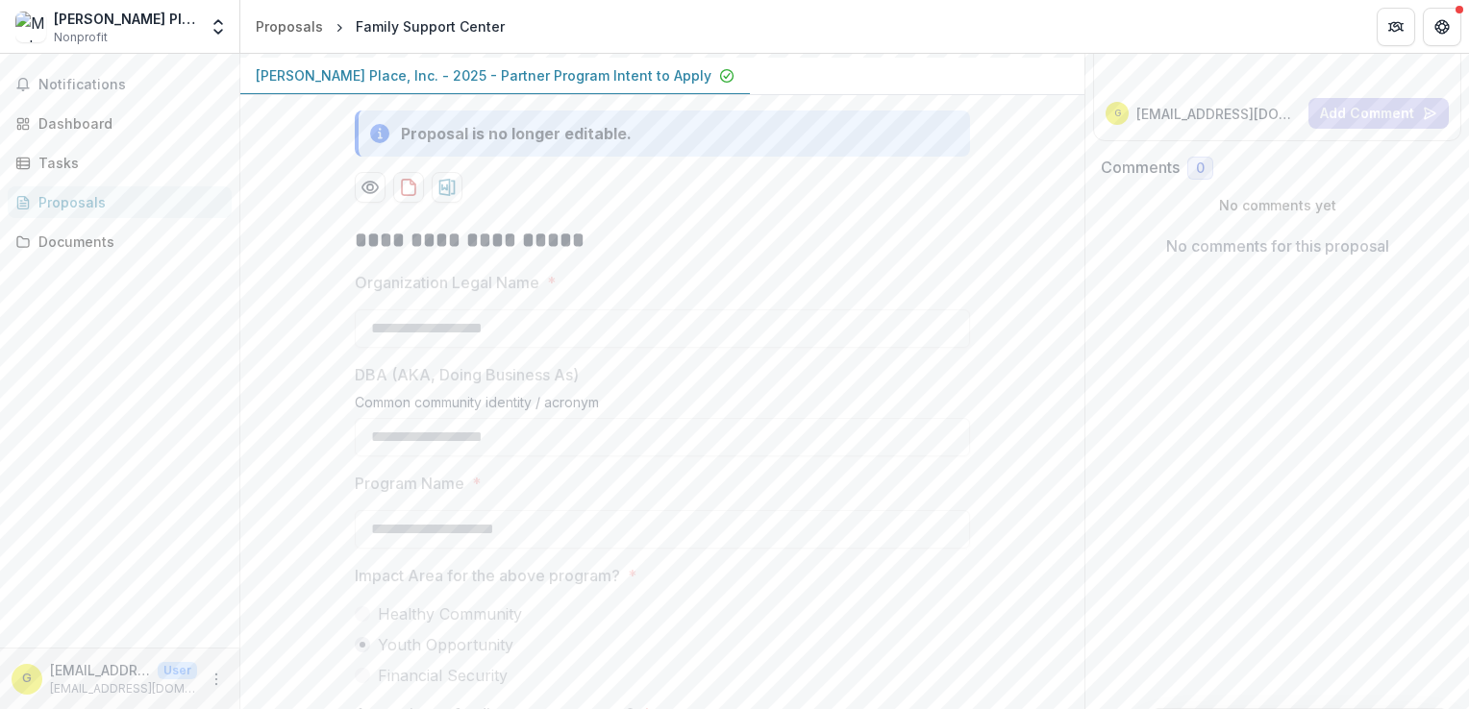
scroll to position [598, 0]
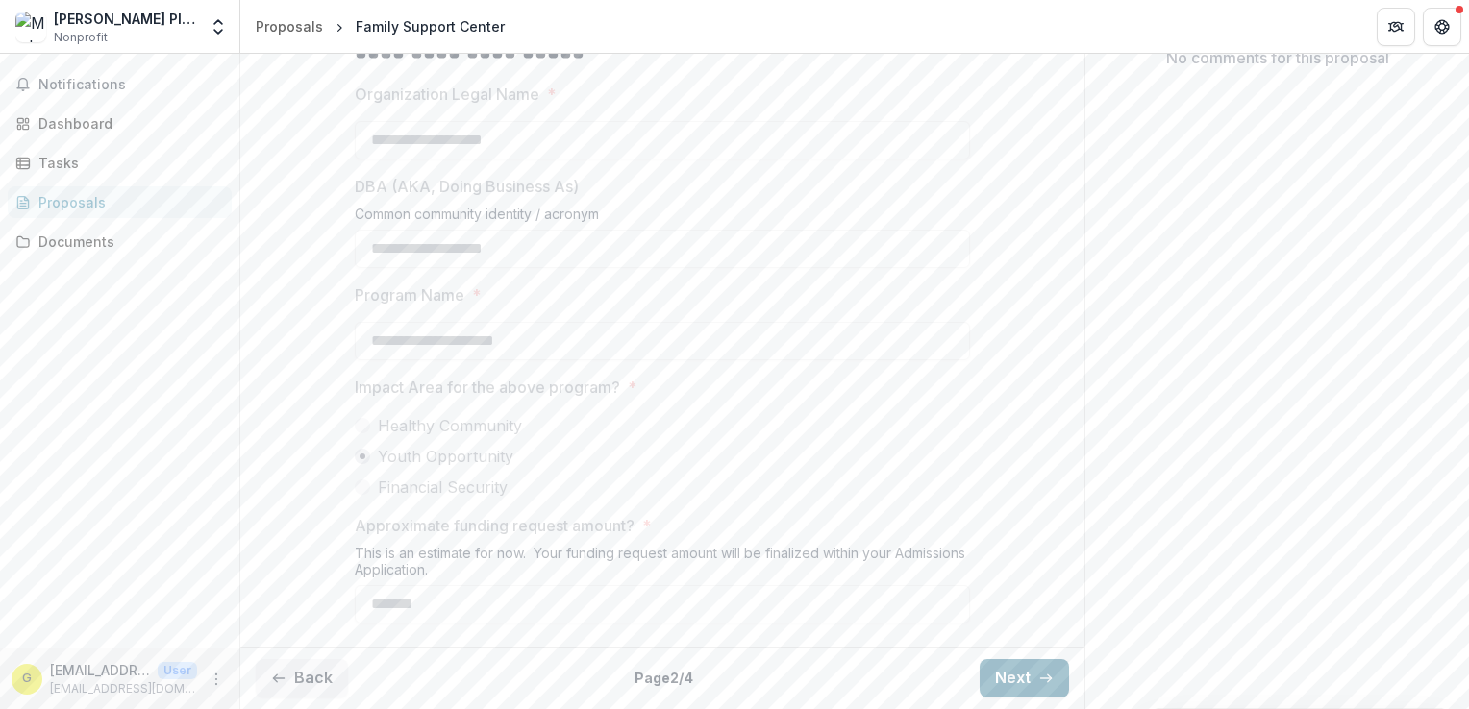
click at [999, 681] on button "Next" at bounding box center [1024, 678] width 89 height 38
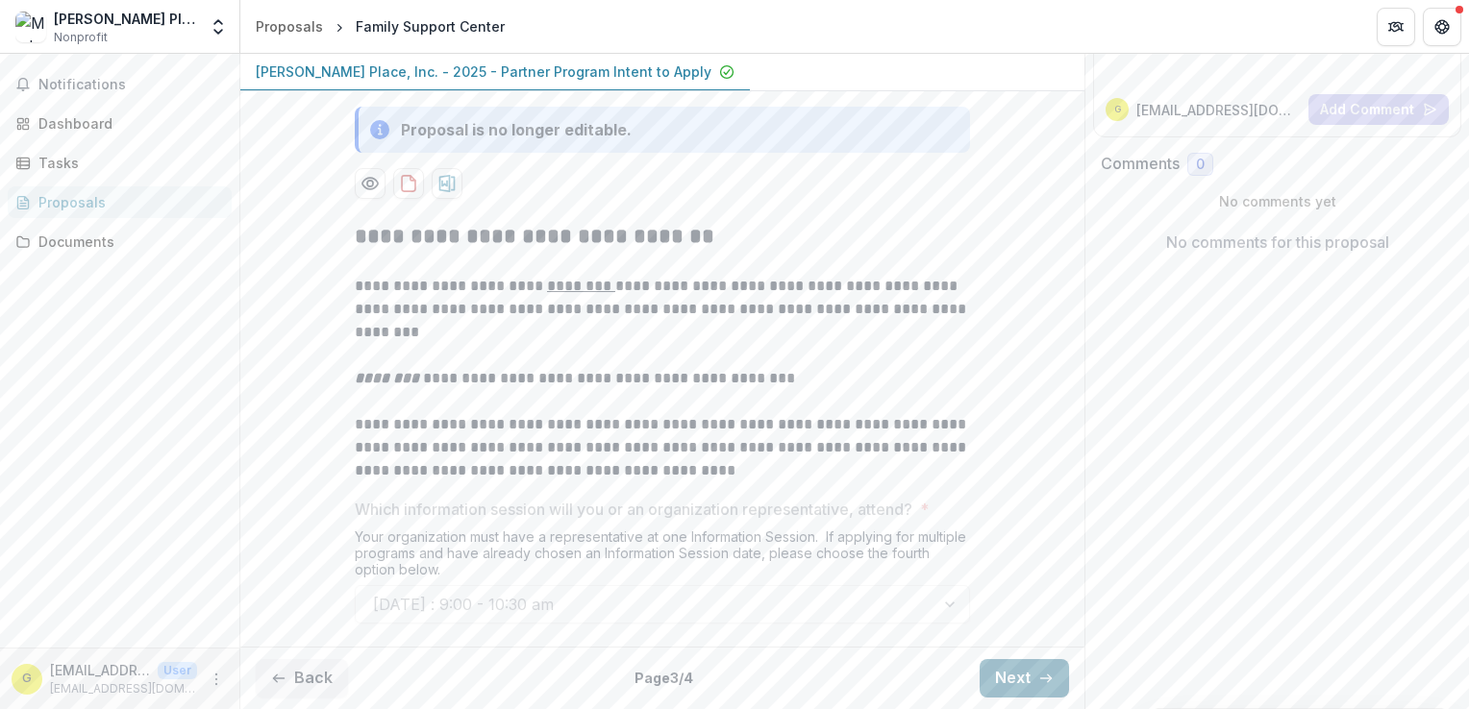
scroll to position [413, 0]
click at [999, 681] on button "Next" at bounding box center [1024, 678] width 89 height 38
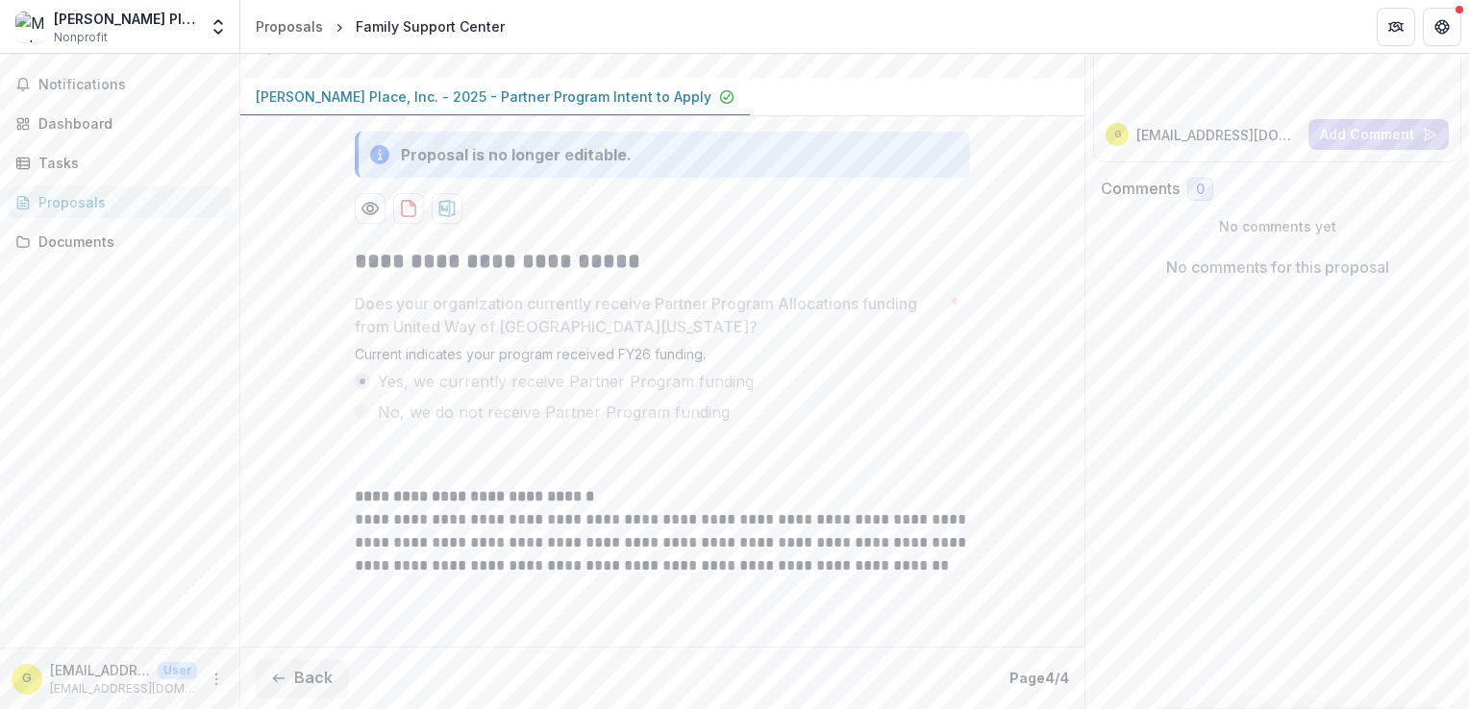
scroll to position [388, 0]
